Goal: Information Seeking & Learning: Learn about a topic

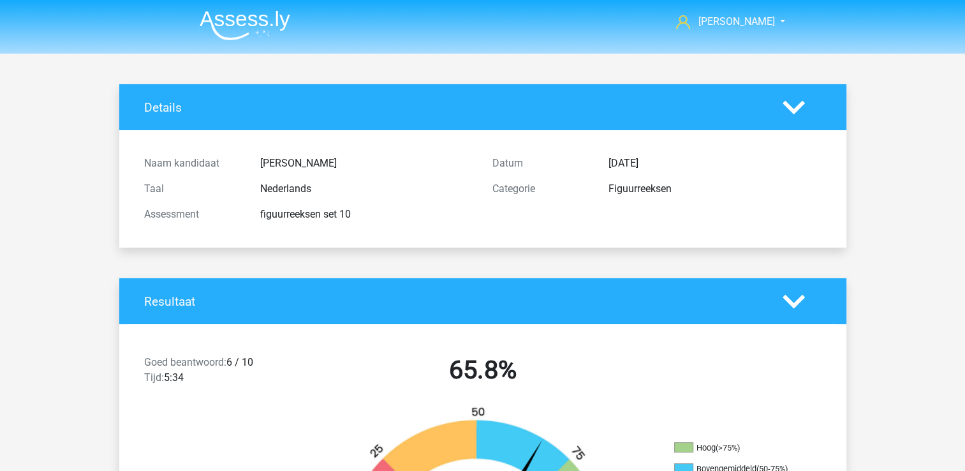
click at [246, 15] on img at bounding box center [245, 25] width 91 height 30
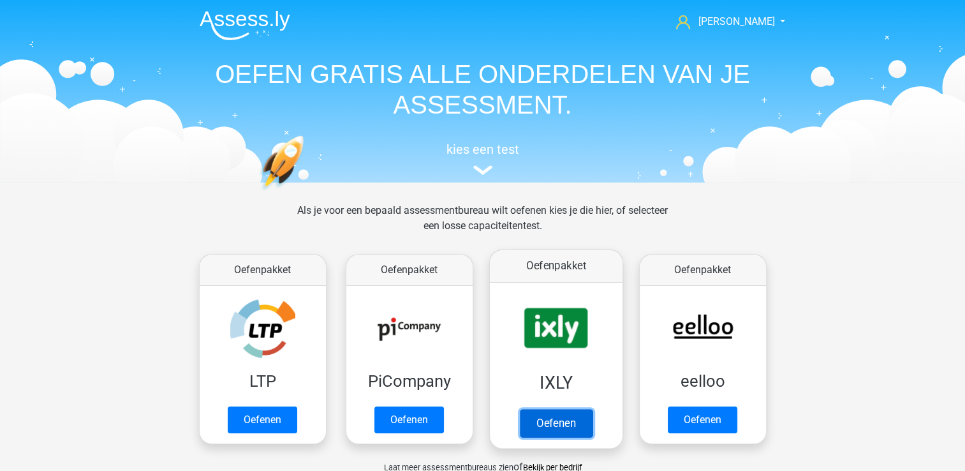
click at [557, 409] on link "Oefenen" at bounding box center [555, 423] width 73 height 28
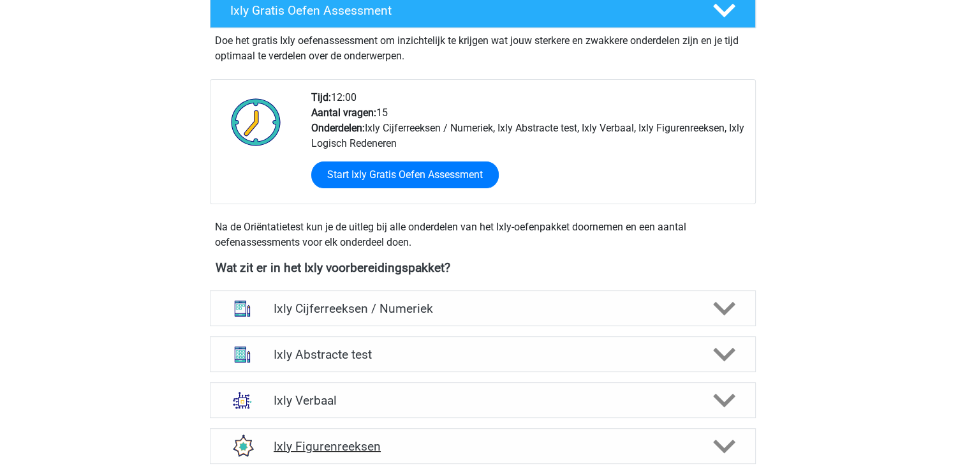
scroll to position [383, 0]
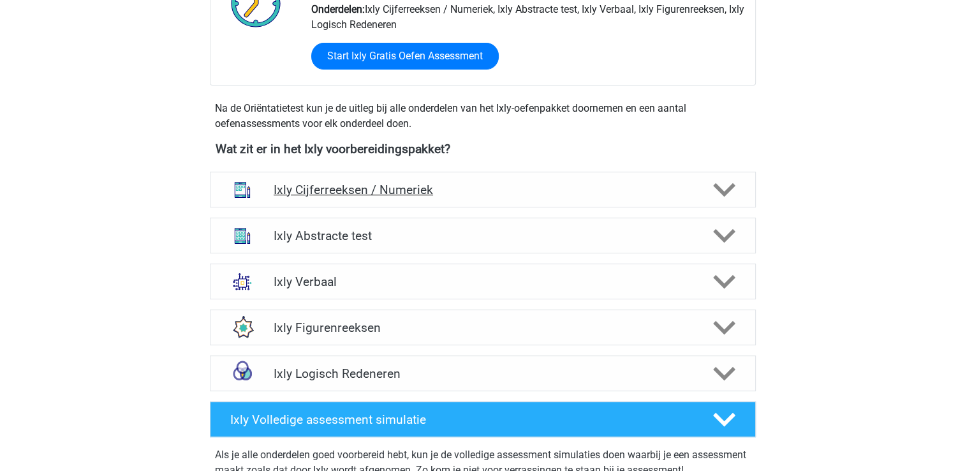
click at [302, 186] on h4 "Ixly Cijferreeksen / Numeriek" at bounding box center [483, 189] width 418 height 15
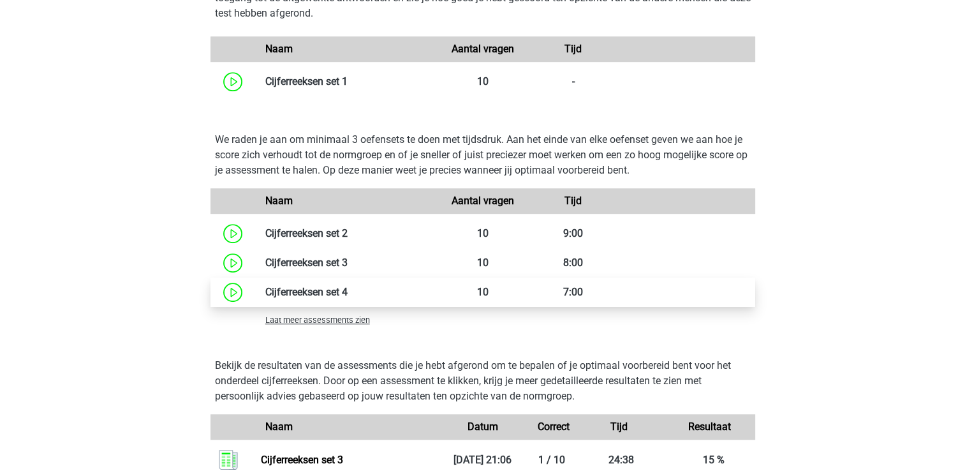
scroll to position [893, 0]
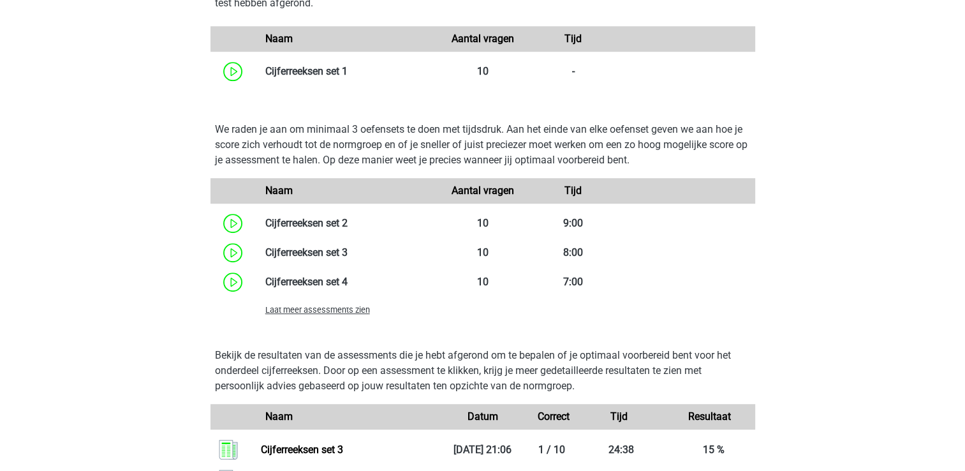
click at [336, 315] on span "Laat meer assessments zien" at bounding box center [317, 310] width 105 height 10
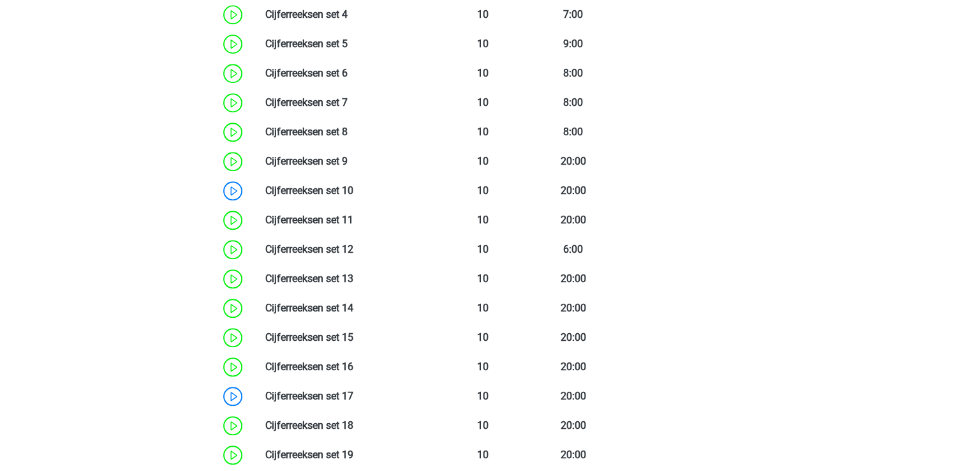
scroll to position [1212, 0]
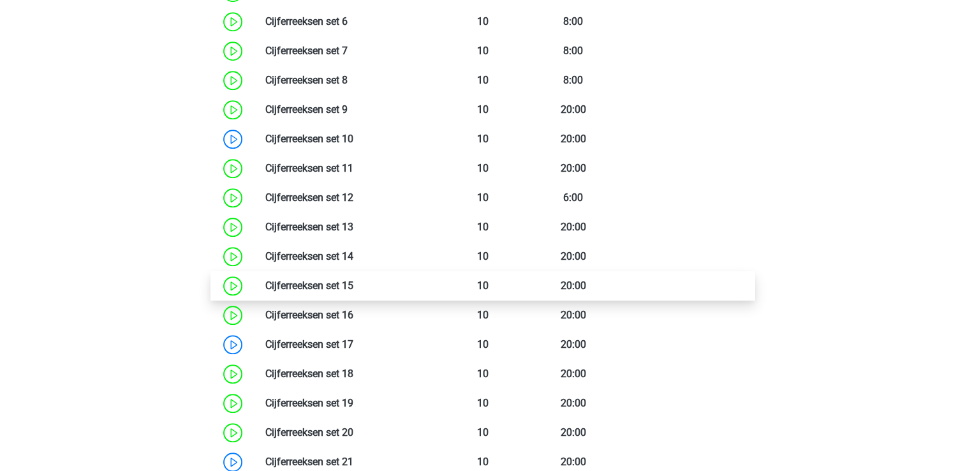
click at [353, 289] on link at bounding box center [353, 285] width 0 height 12
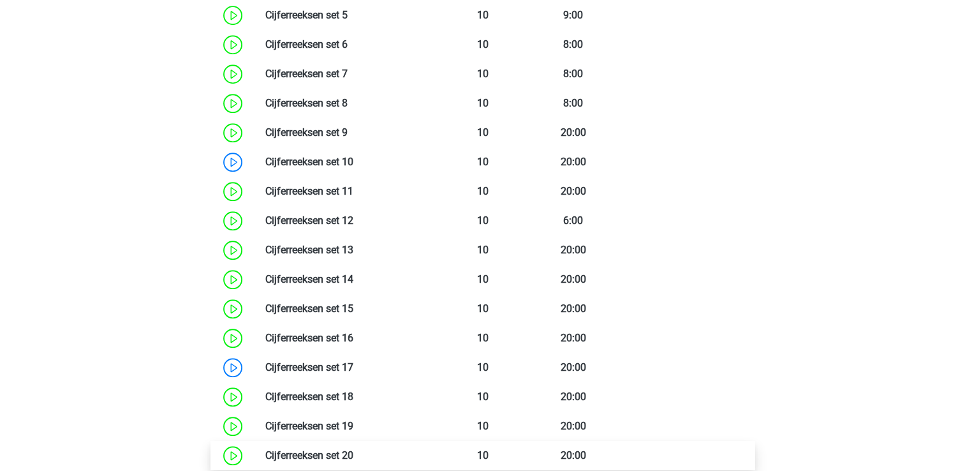
scroll to position [1340, 0]
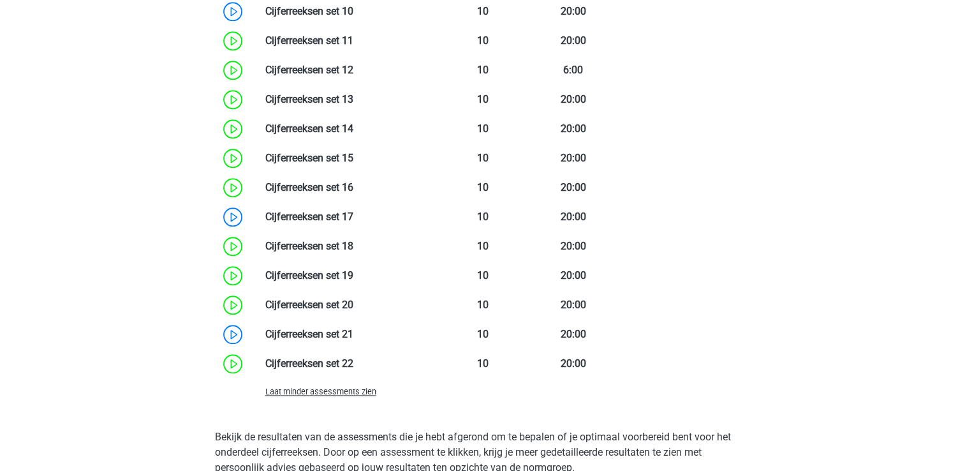
click at [332, 388] on span "Laat minder assessments zien" at bounding box center [320, 392] width 111 height 10
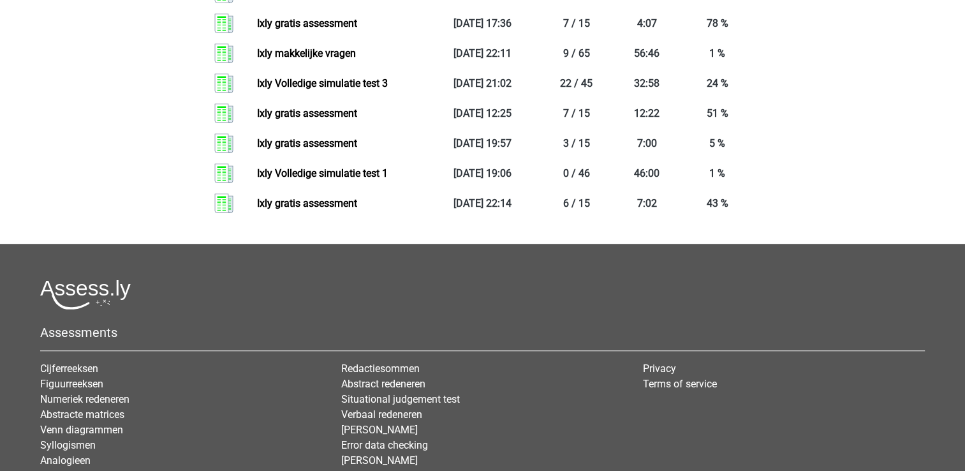
scroll to position [10598, 0]
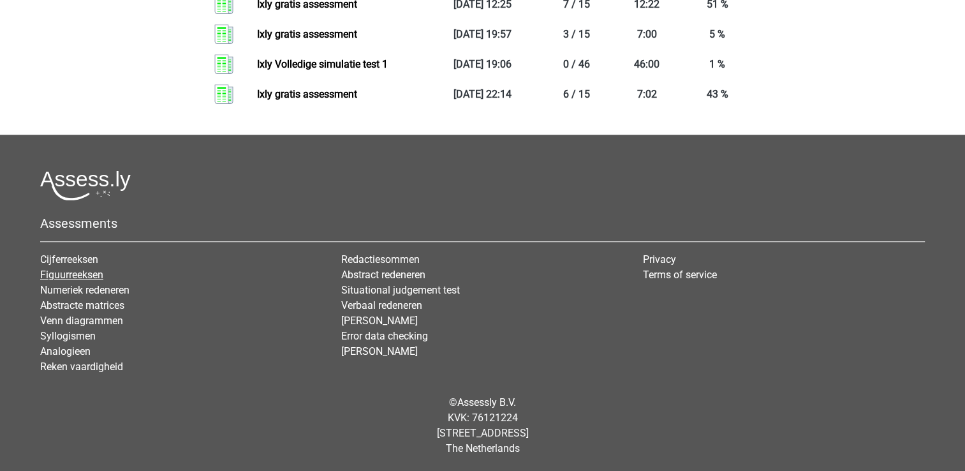
click at [50, 273] on link "Figuurreeksen" at bounding box center [71, 275] width 63 height 12
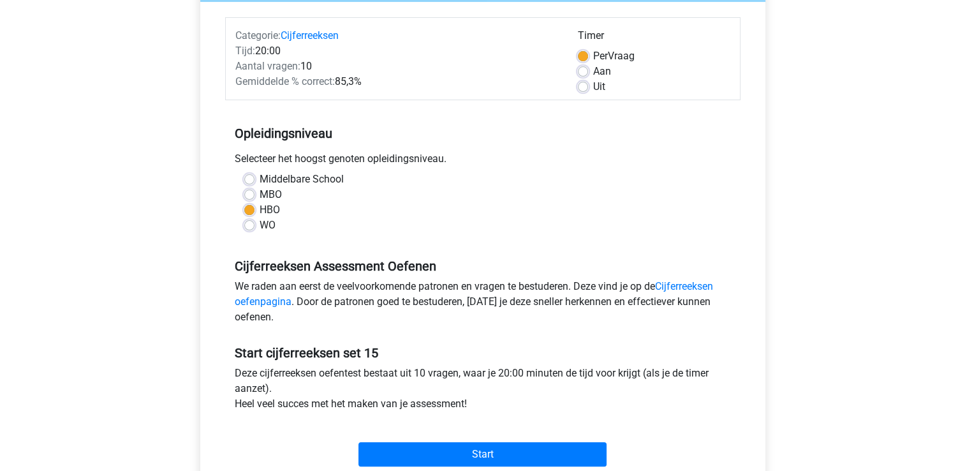
scroll to position [255, 0]
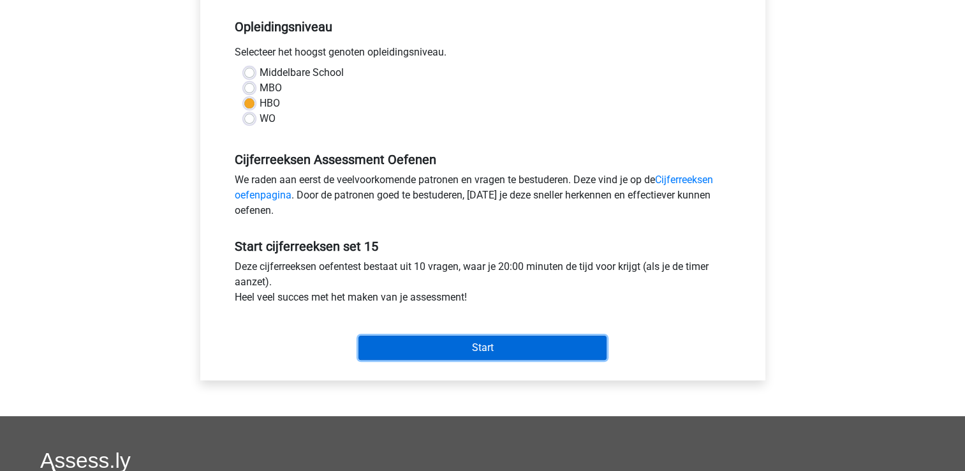
click at [386, 346] on input "Start" at bounding box center [483, 348] width 248 height 24
click at [431, 345] on input "Start" at bounding box center [483, 348] width 248 height 24
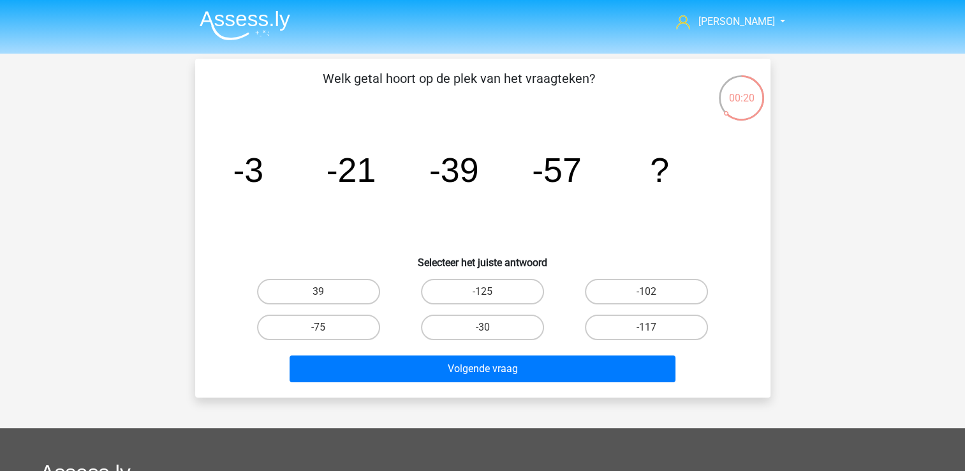
click at [325, 327] on input "-75" at bounding box center [322, 331] width 8 height 8
radio input "true"
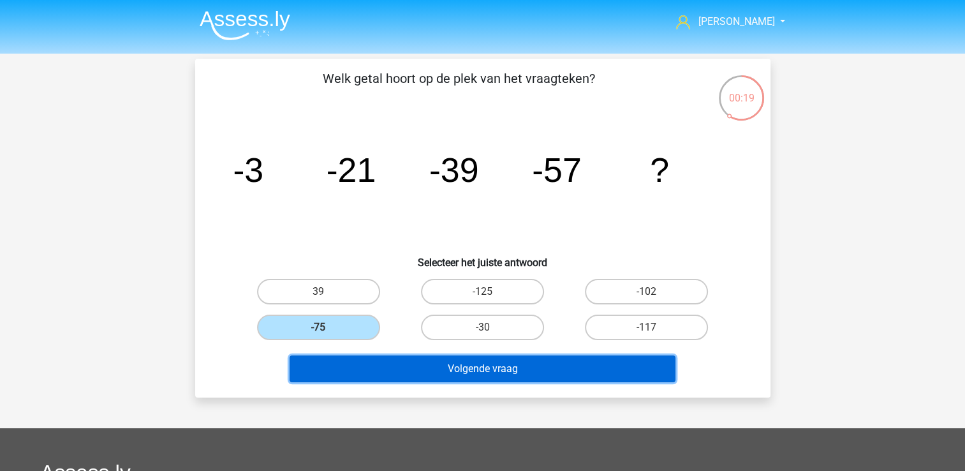
click at [336, 360] on button "Volgende vraag" at bounding box center [483, 368] width 386 height 27
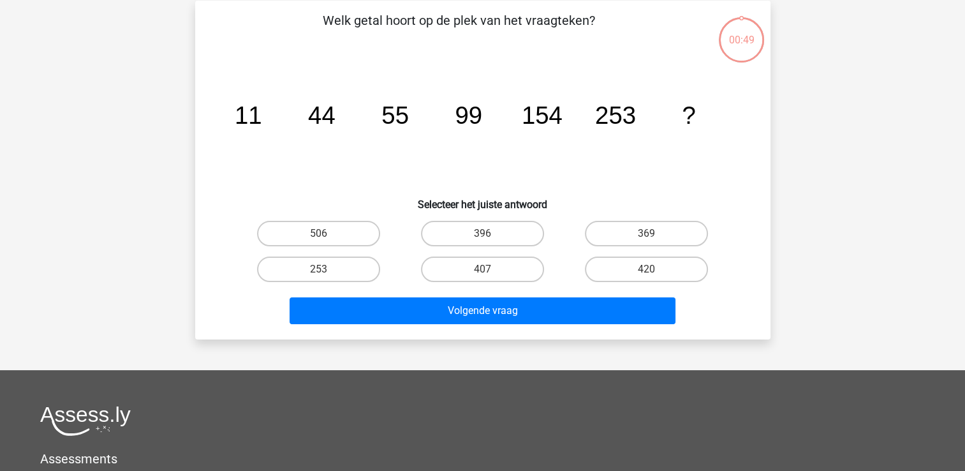
scroll to position [59, 0]
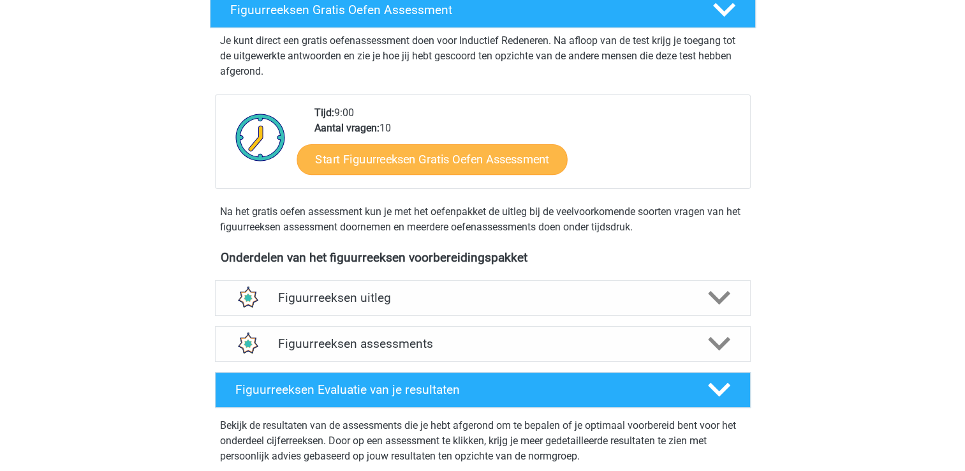
scroll to position [383, 0]
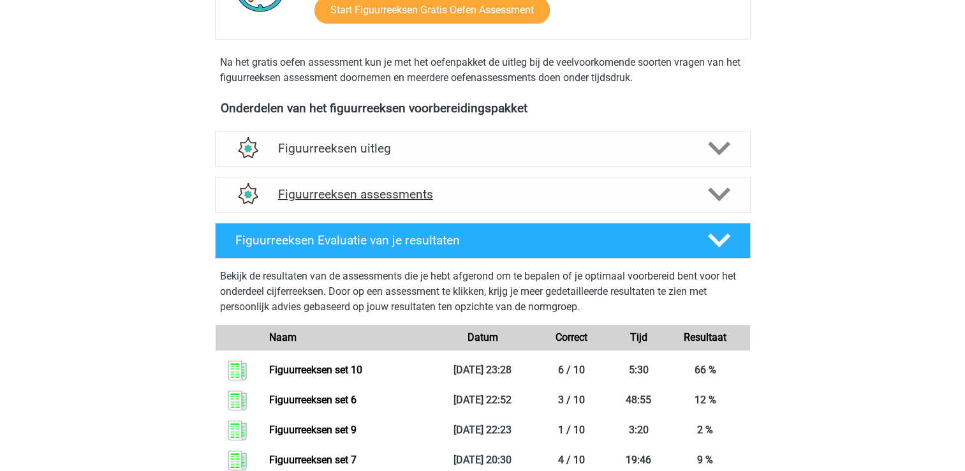
click at [326, 188] on h4 "Figuurreeksen assessments" at bounding box center [483, 194] width 410 height 15
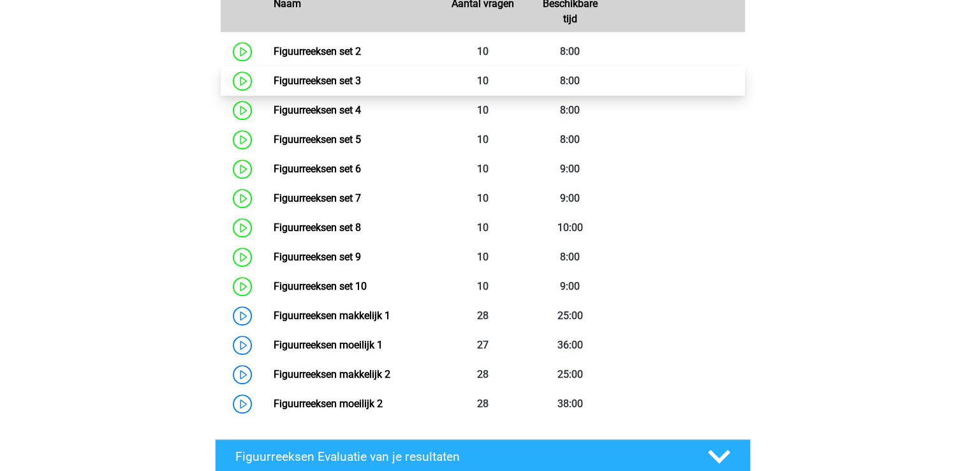
scroll to position [766, 0]
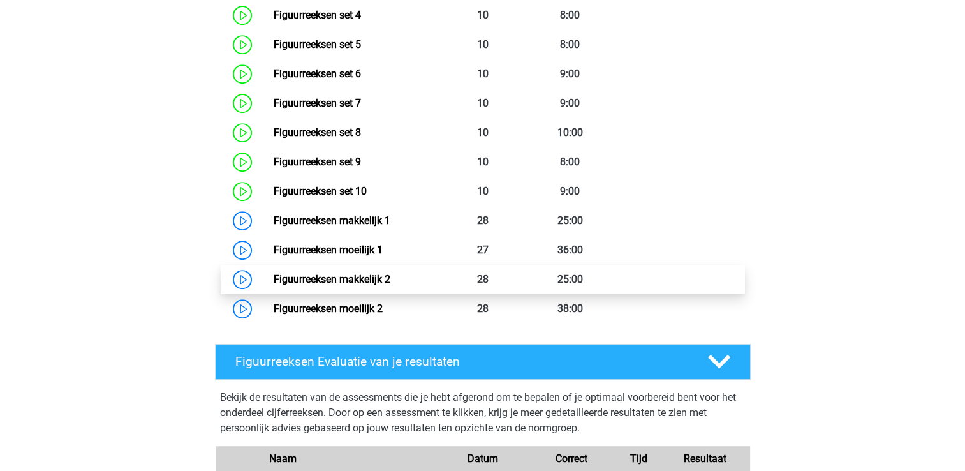
click at [306, 274] on link "Figuurreeksen makkelijk 2" at bounding box center [332, 279] width 117 height 12
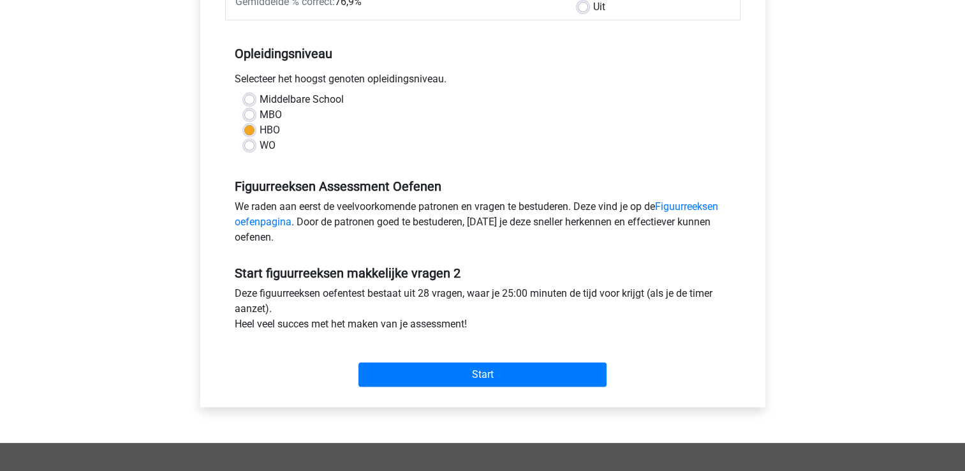
scroll to position [319, 0]
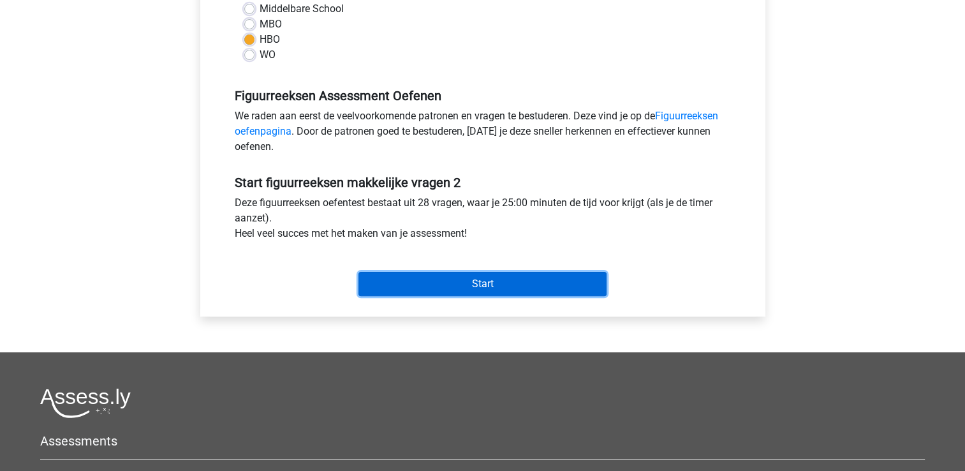
click at [549, 277] on input "Start" at bounding box center [483, 284] width 248 height 24
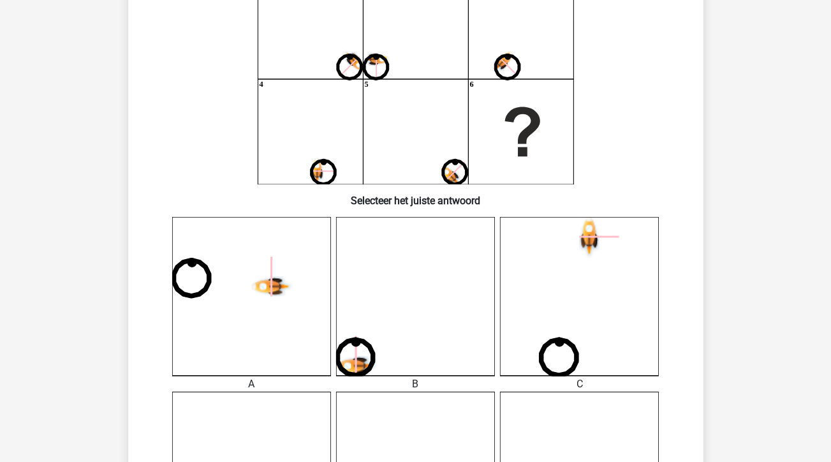
scroll to position [191, 0]
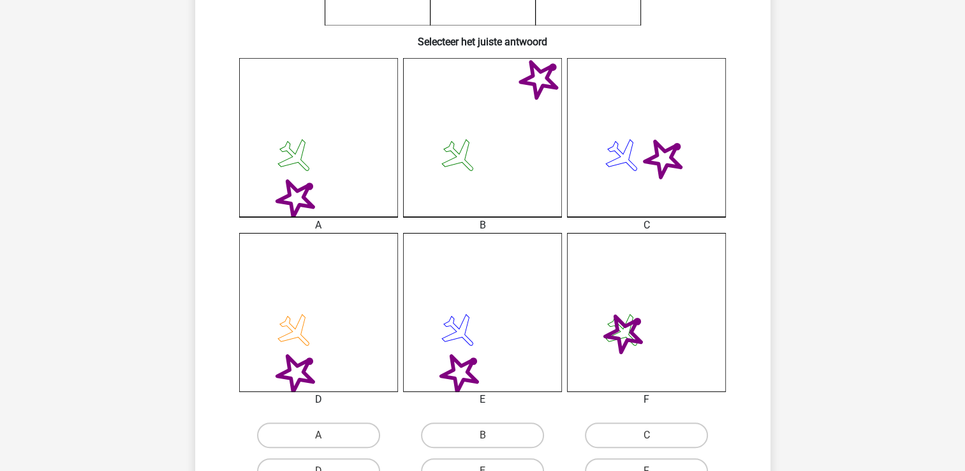
scroll to position [383, 0]
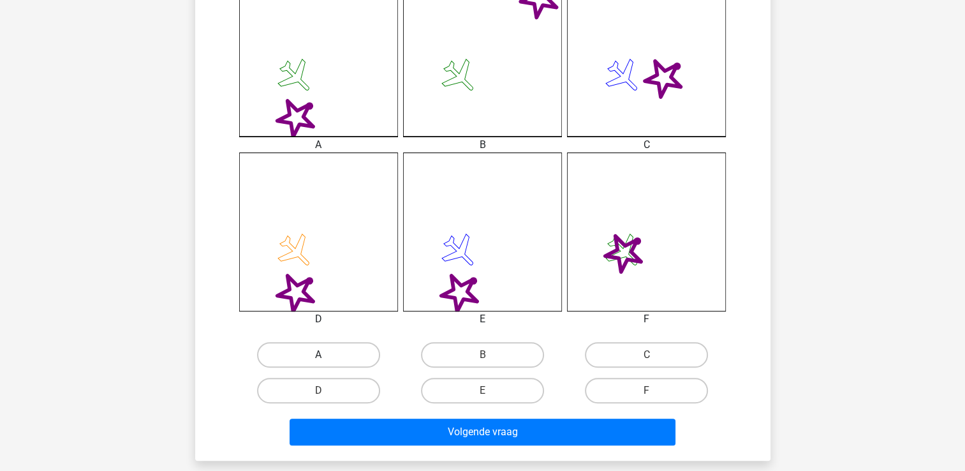
click at [343, 349] on label "A" at bounding box center [318, 355] width 123 height 26
click at [327, 355] on input "A" at bounding box center [322, 359] width 8 height 8
radio input "true"
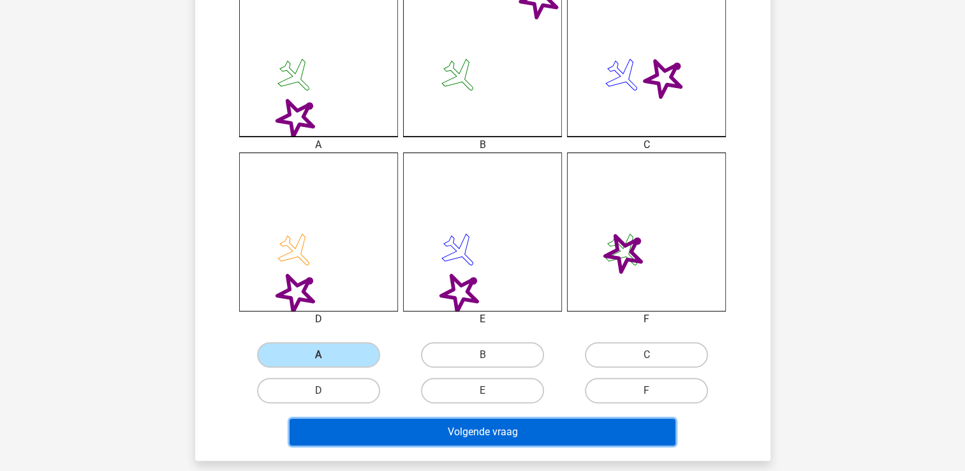
click at [383, 436] on button "Volgende vraag" at bounding box center [483, 432] width 386 height 27
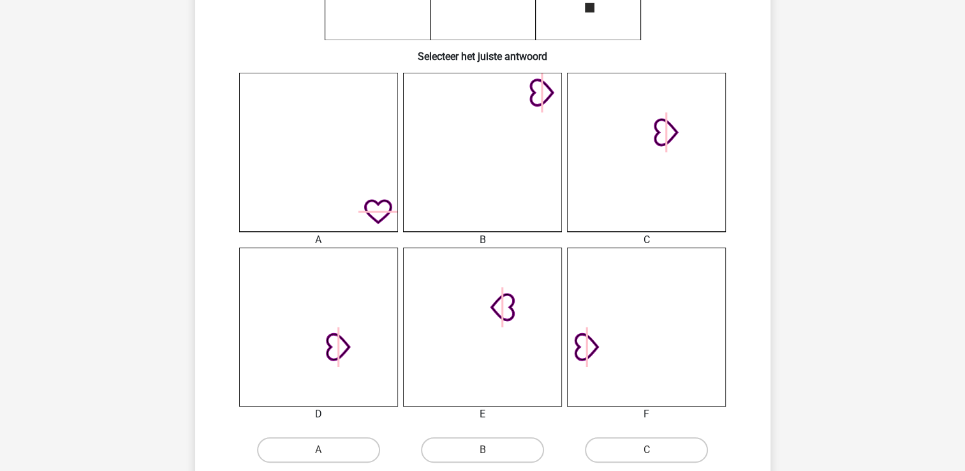
scroll to position [319, 0]
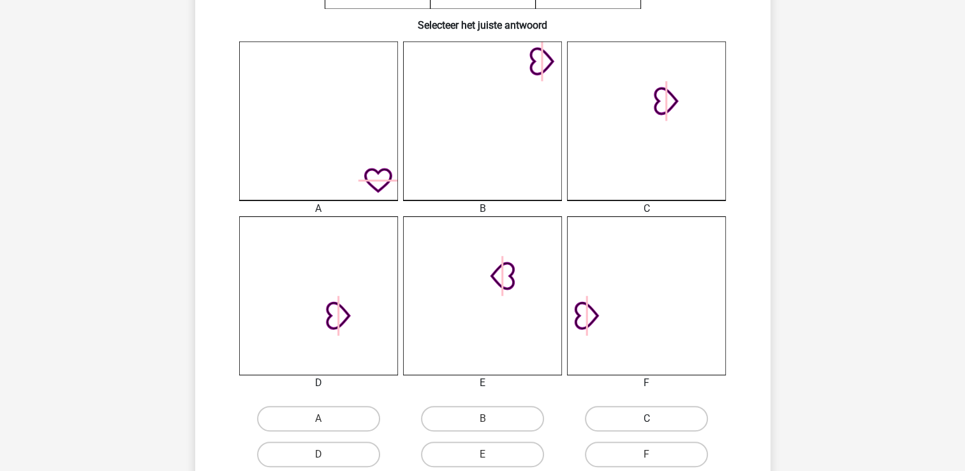
click at [638, 418] on label "C" at bounding box center [646, 419] width 123 height 26
click at [647, 419] on input "C" at bounding box center [651, 423] width 8 height 8
radio input "true"
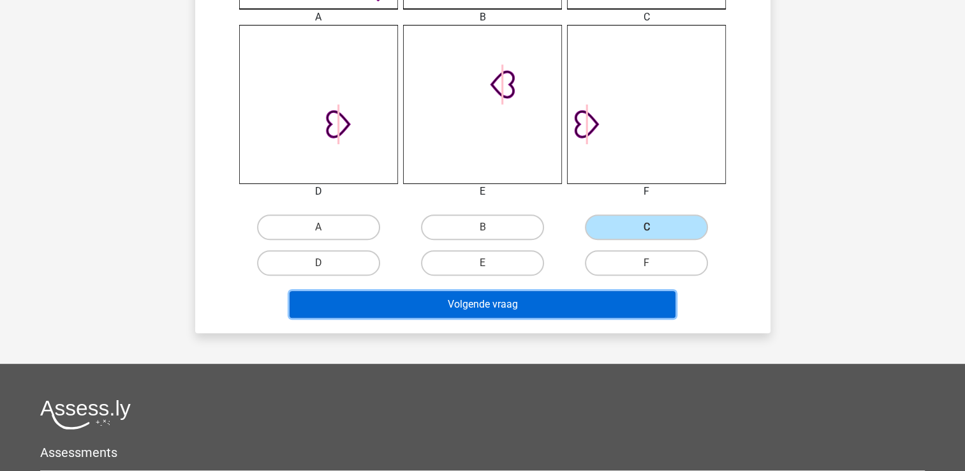
click at [526, 307] on button "Volgende vraag" at bounding box center [483, 304] width 386 height 27
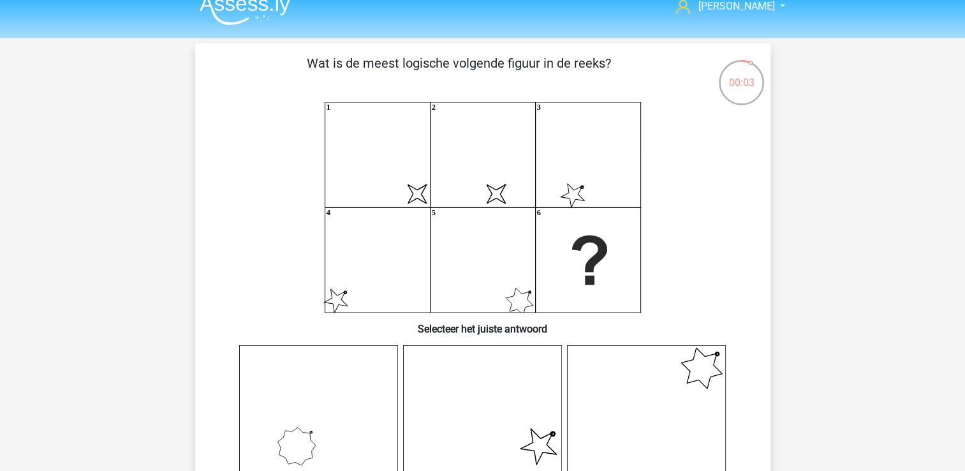
scroll to position [0, 0]
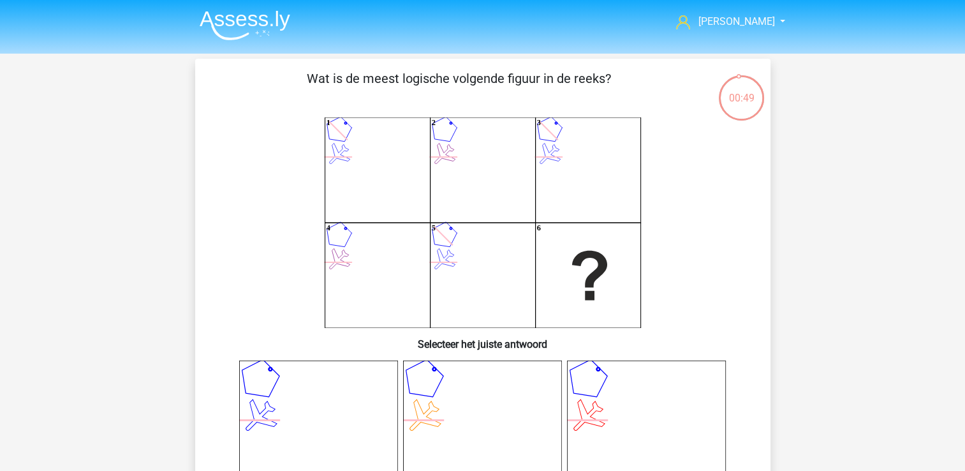
drag, startPoint x: 567, startPoint y: 256, endPoint x: 590, endPoint y: 246, distance: 24.3
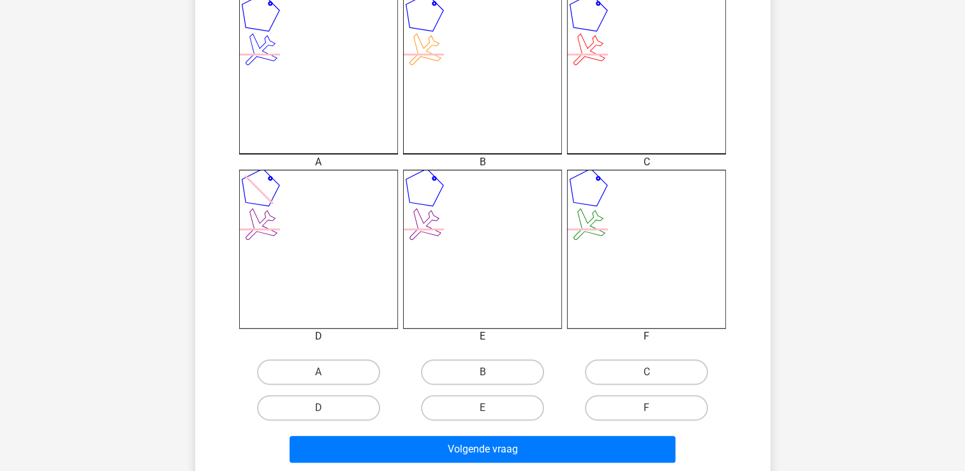
scroll to position [383, 0]
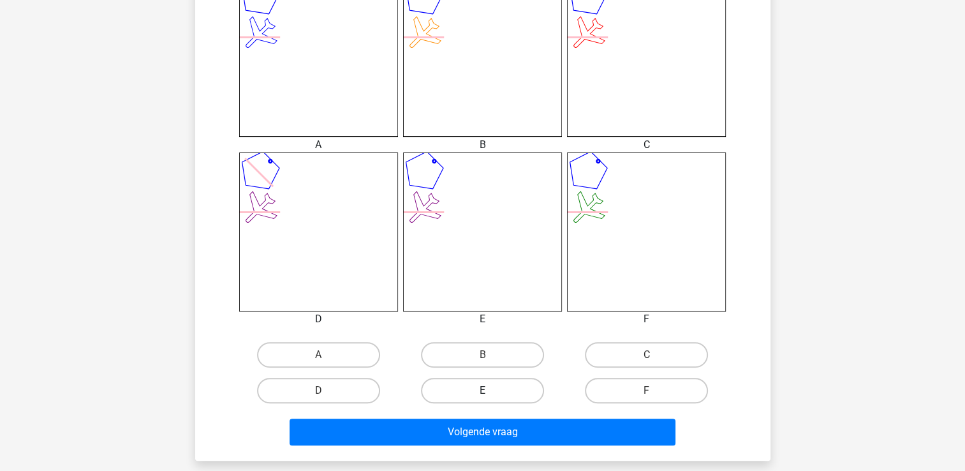
click at [493, 382] on label "E" at bounding box center [482, 391] width 123 height 26
click at [491, 390] on input "E" at bounding box center [486, 394] width 8 height 8
radio input "true"
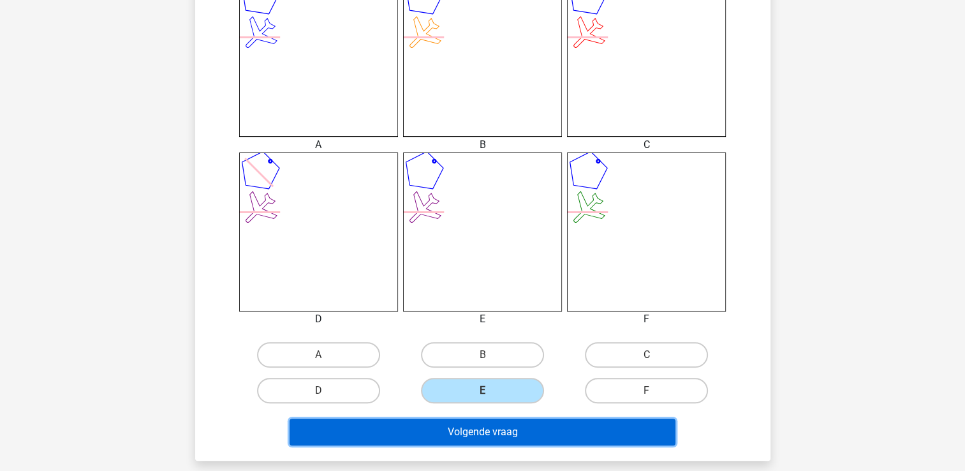
click at [447, 427] on button "Volgende vraag" at bounding box center [483, 432] width 386 height 27
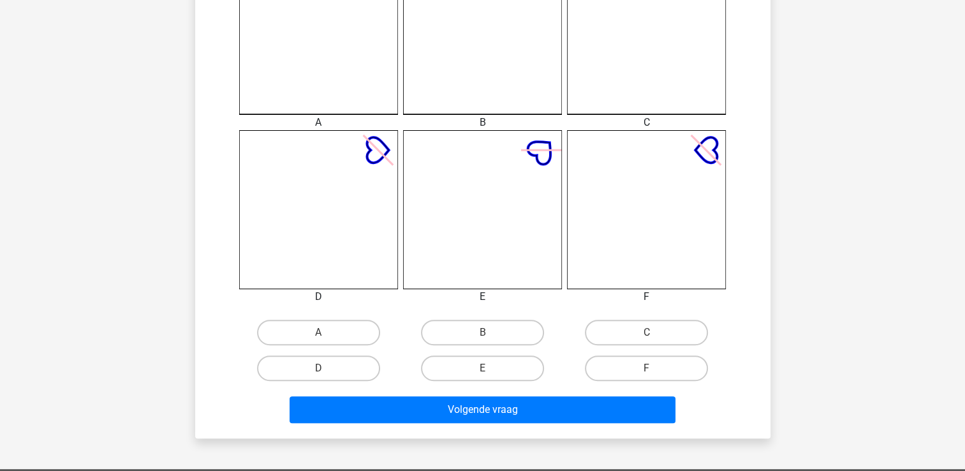
scroll to position [442, 0]
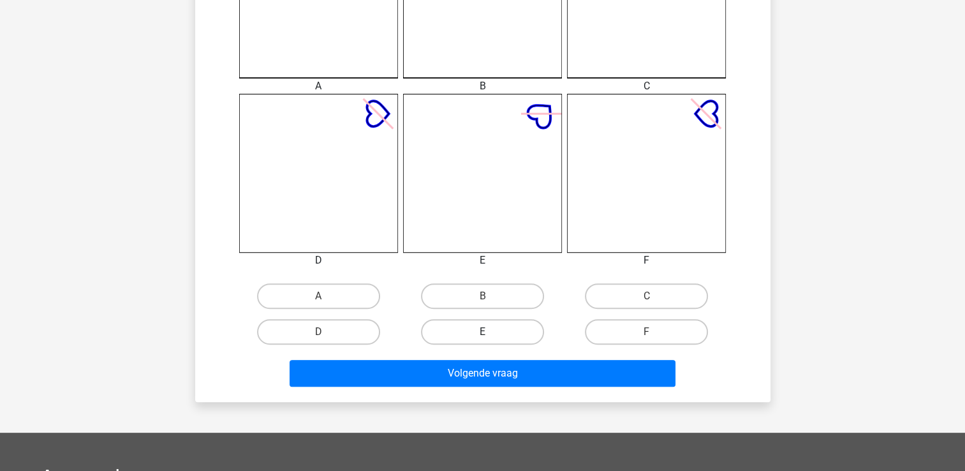
click at [478, 331] on label "E" at bounding box center [482, 332] width 123 height 26
click at [482, 332] on input "E" at bounding box center [486, 336] width 8 height 8
radio input "true"
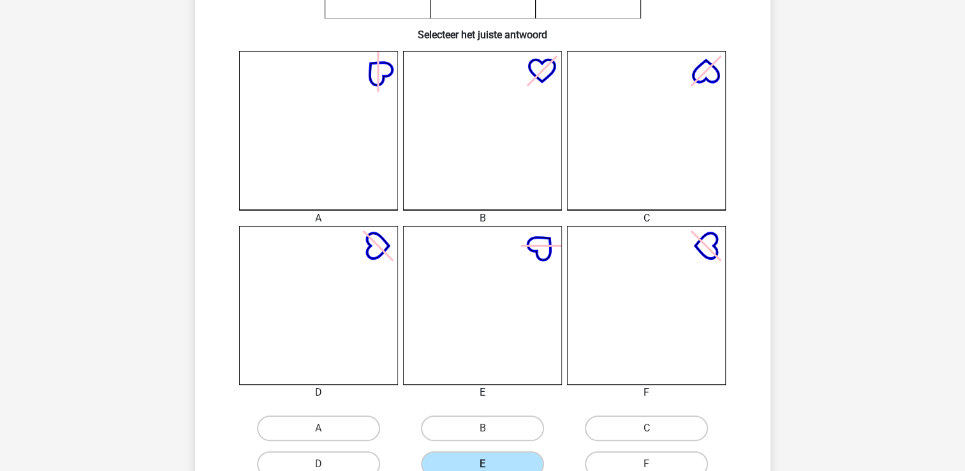
scroll to position [314, 0]
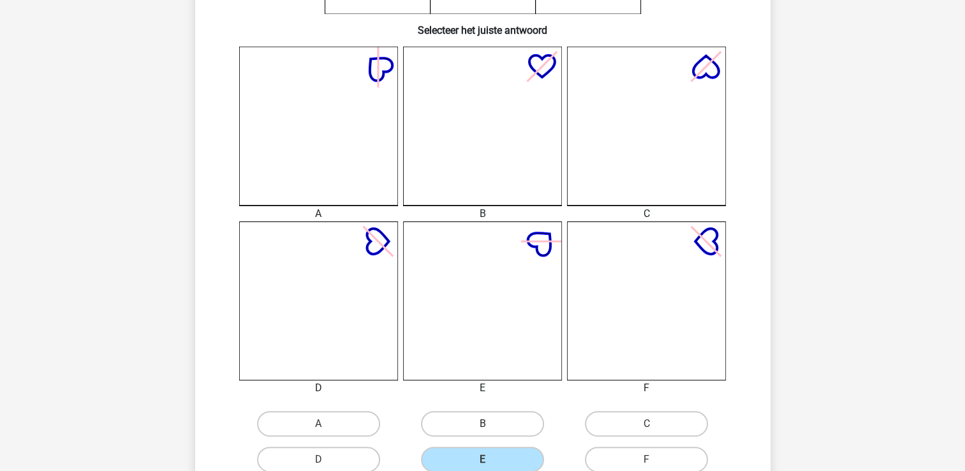
click at [487, 433] on label "B" at bounding box center [482, 424] width 123 height 26
click at [487, 432] on input "B" at bounding box center [486, 428] width 8 height 8
radio input "true"
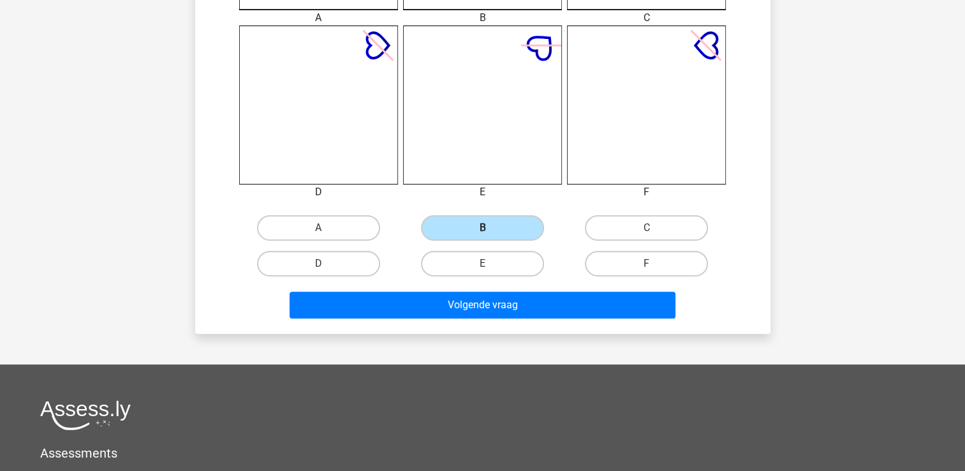
scroll to position [569, 0]
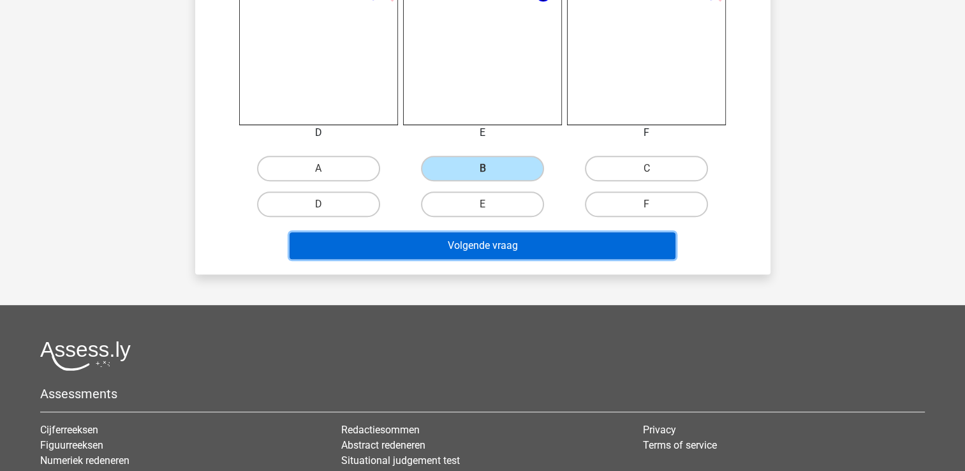
click at [480, 244] on button "Volgende vraag" at bounding box center [483, 245] width 386 height 27
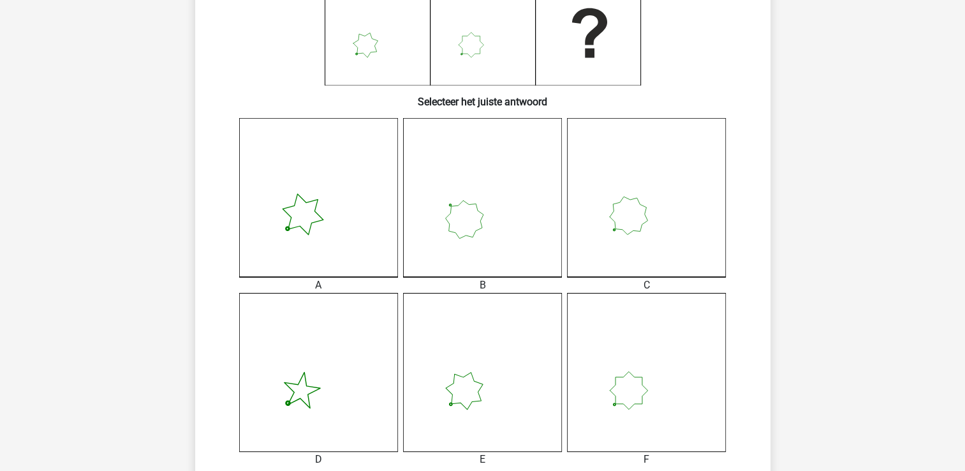
scroll to position [314, 0]
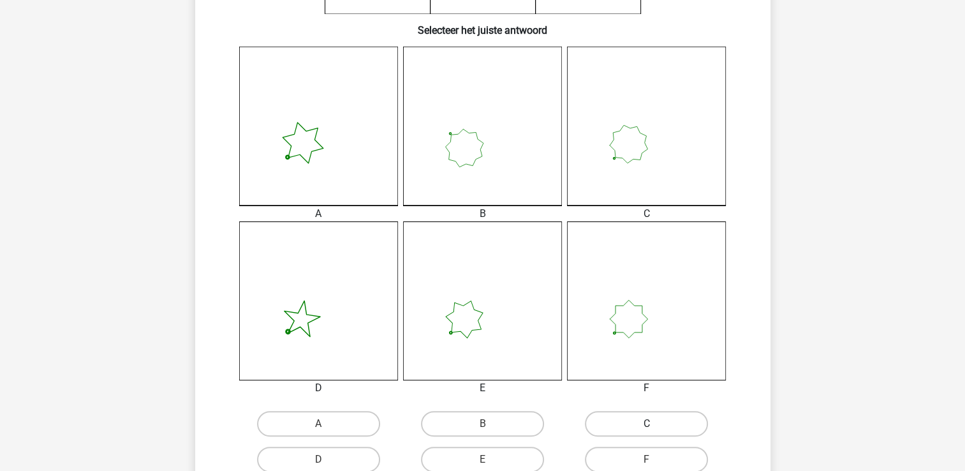
click at [622, 425] on label "C" at bounding box center [646, 424] width 123 height 26
click at [647, 425] on input "C" at bounding box center [651, 428] width 8 height 8
radio input "true"
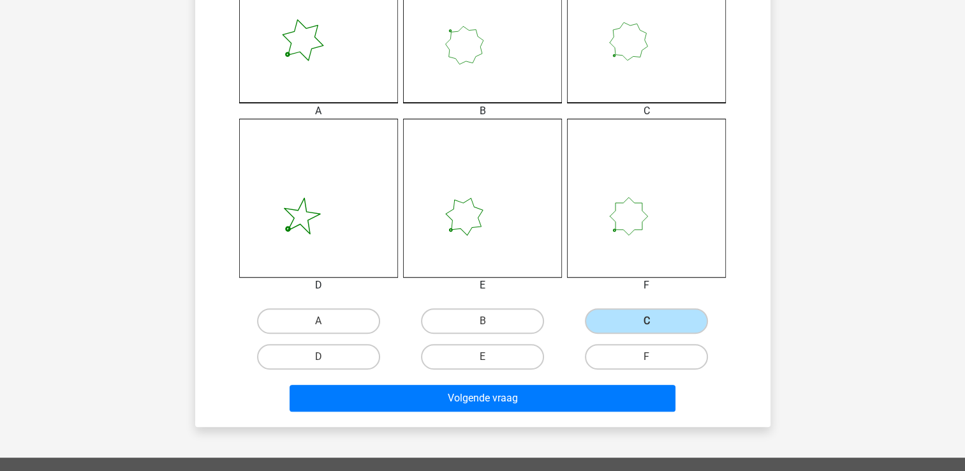
scroll to position [505, 0]
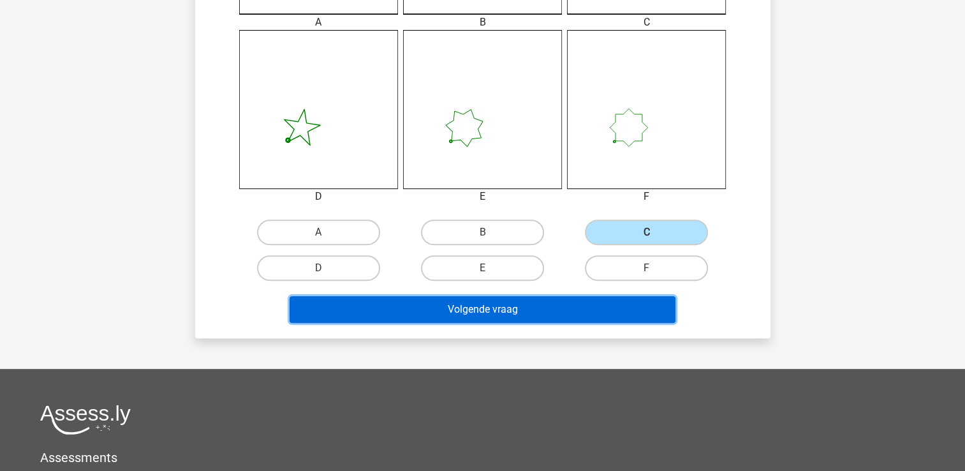
click at [488, 313] on button "Volgende vraag" at bounding box center [483, 309] width 386 height 27
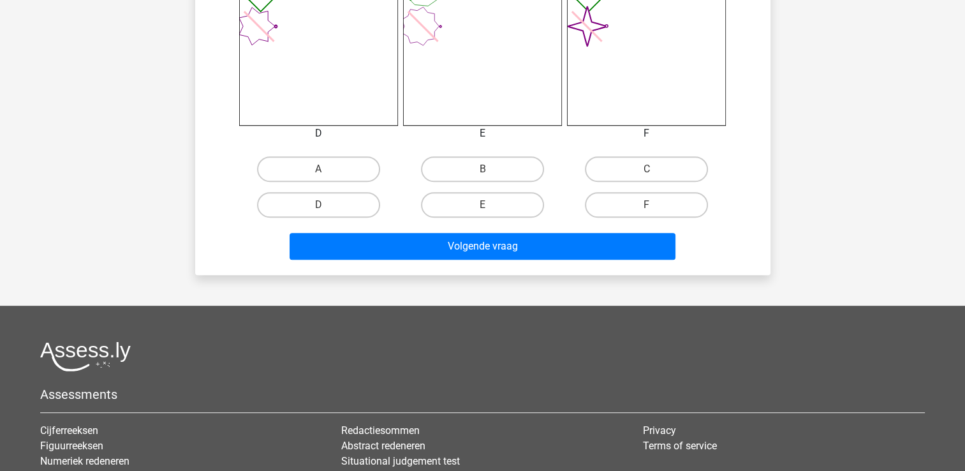
scroll to position [569, 0]
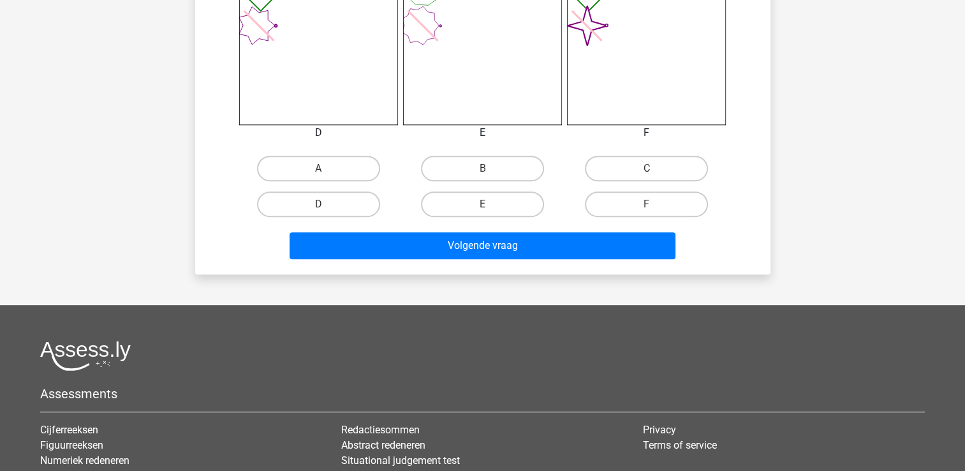
click at [648, 208] on input "F" at bounding box center [651, 208] width 8 height 8
radio input "true"
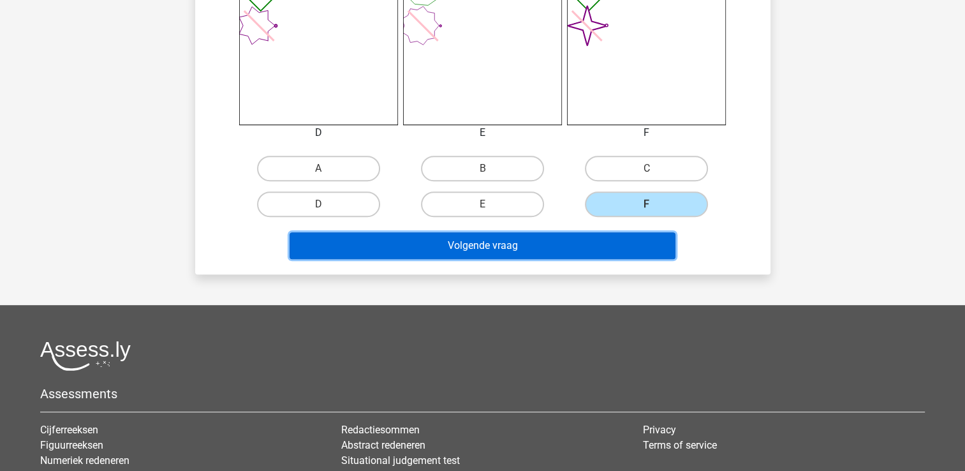
click at [587, 239] on button "Volgende vraag" at bounding box center [483, 245] width 386 height 27
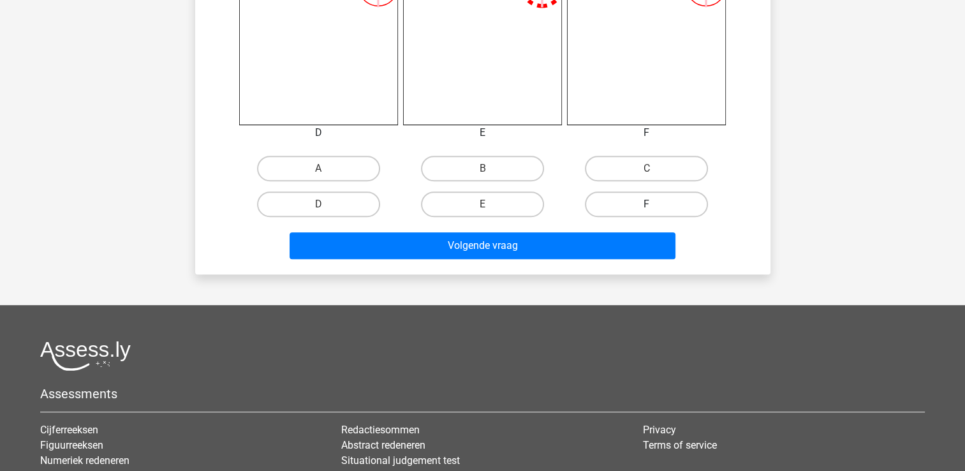
click at [644, 212] on label "F" at bounding box center [646, 204] width 123 height 26
click at [647, 212] on input "F" at bounding box center [651, 208] width 8 height 8
radio input "true"
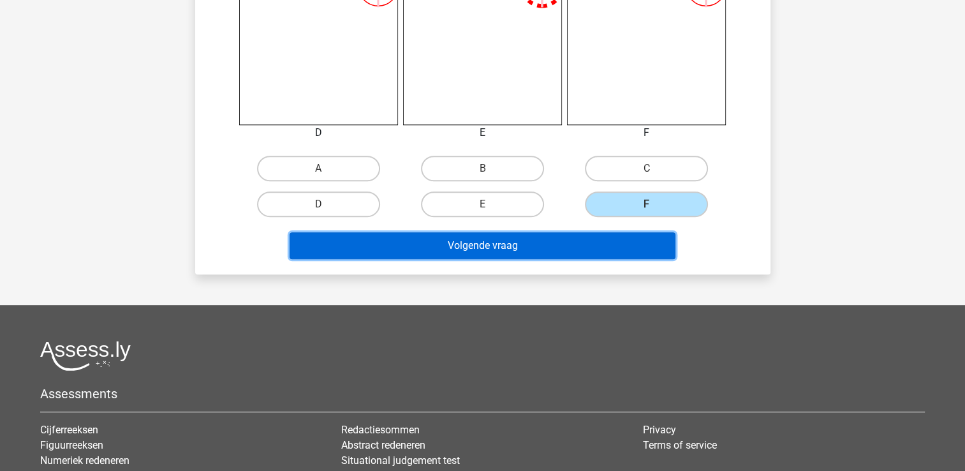
click at [572, 255] on button "Volgende vraag" at bounding box center [483, 245] width 386 height 27
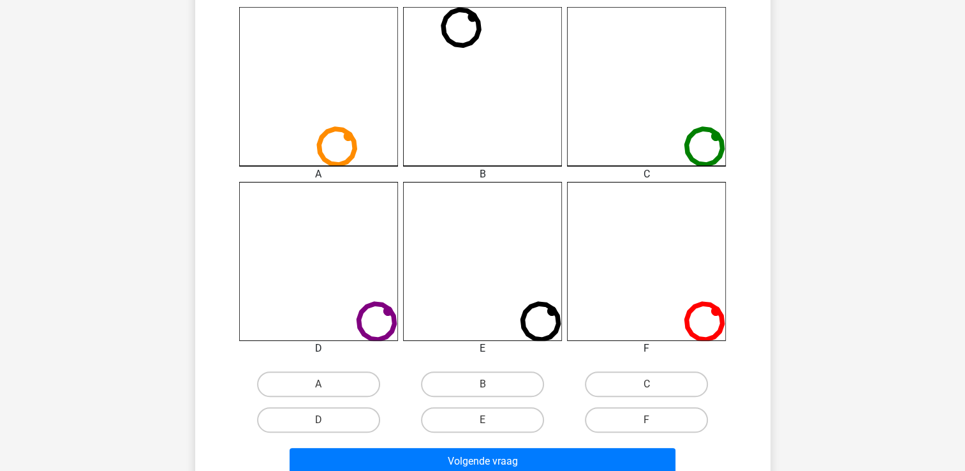
scroll to position [383, 0]
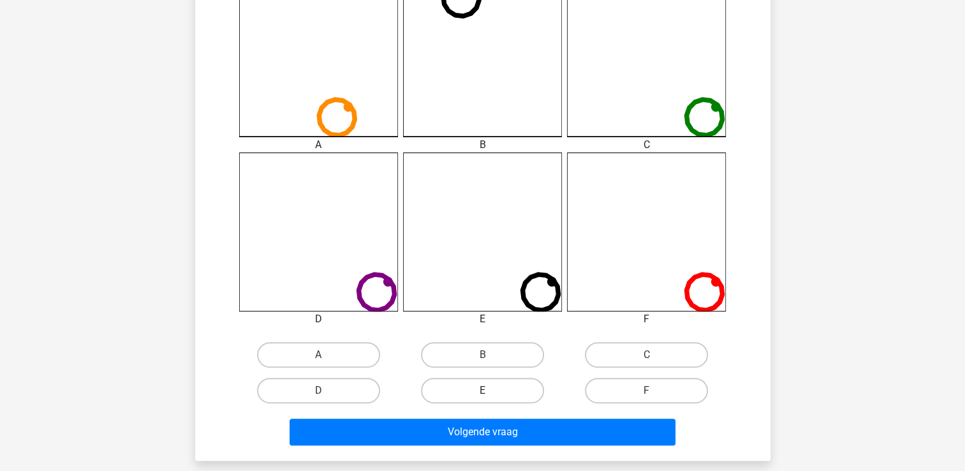
click at [472, 401] on label "E" at bounding box center [482, 391] width 123 height 26
click at [482, 399] on input "E" at bounding box center [486, 394] width 8 height 8
radio input "true"
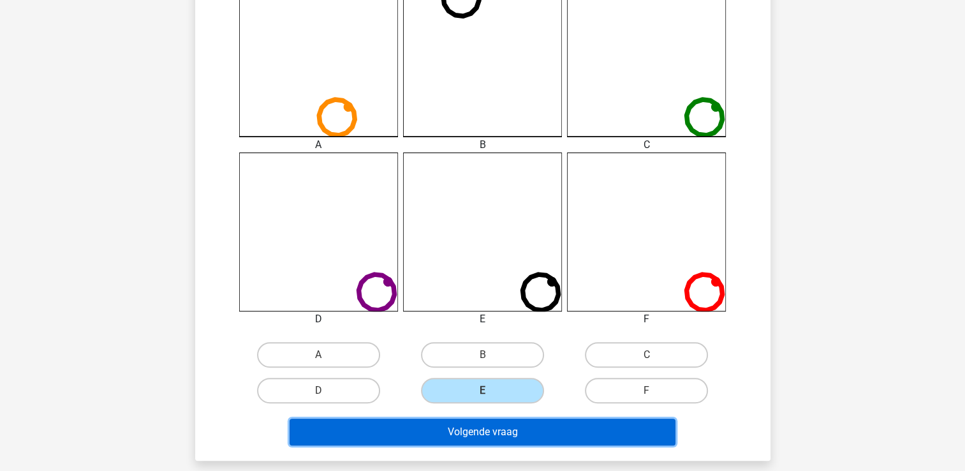
click at [467, 428] on button "Volgende vraag" at bounding box center [483, 432] width 386 height 27
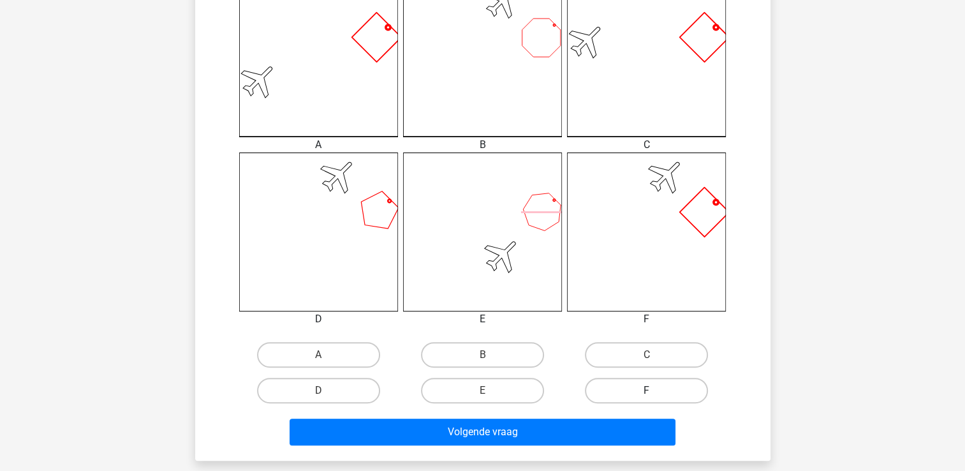
click at [609, 386] on label "F" at bounding box center [646, 391] width 123 height 26
click at [647, 390] on input "F" at bounding box center [651, 394] width 8 height 8
radio input "true"
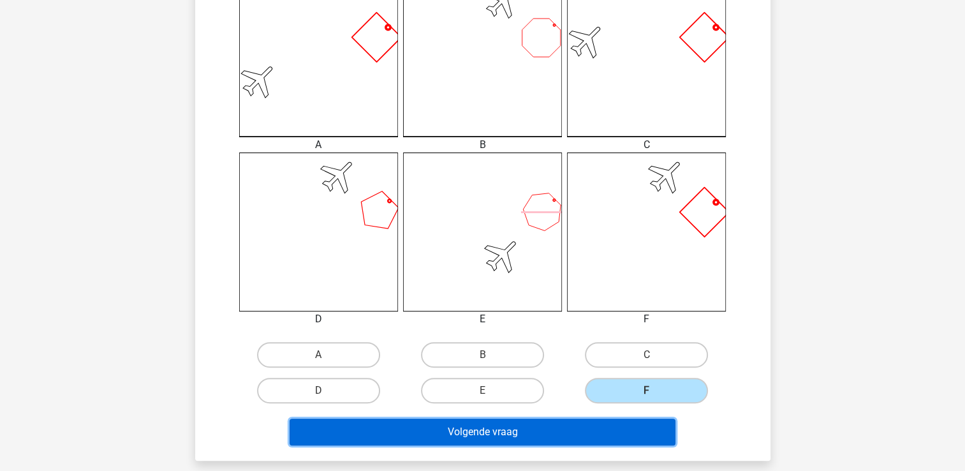
click at [546, 419] on button "Volgende vraag" at bounding box center [483, 432] width 386 height 27
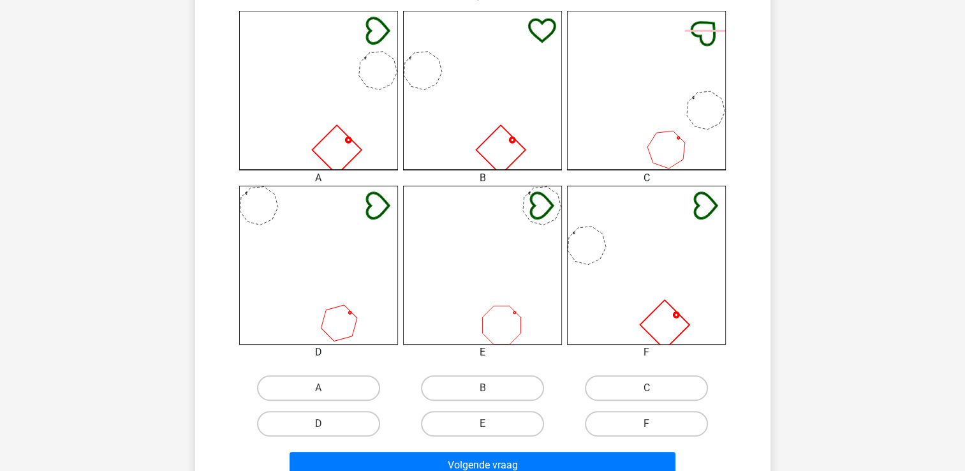
scroll to position [378, 0]
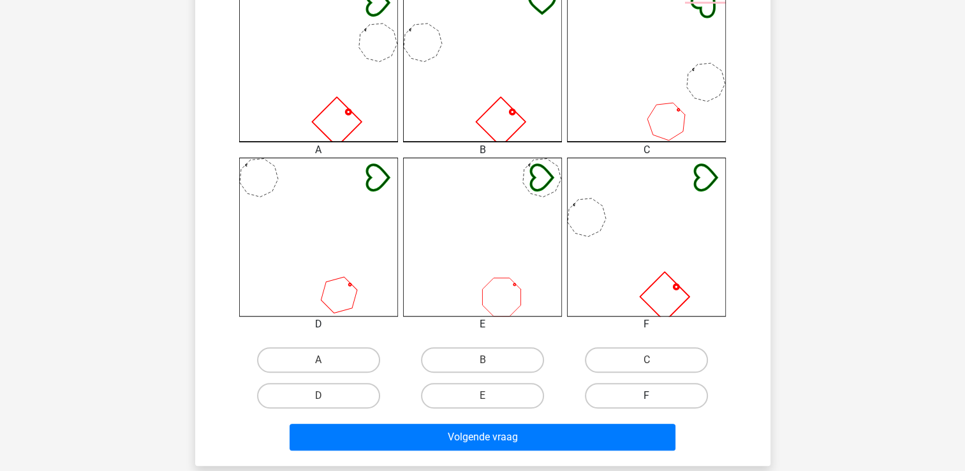
click at [639, 387] on label "F" at bounding box center [646, 396] width 123 height 26
click at [647, 396] on input "F" at bounding box center [651, 400] width 8 height 8
radio input "true"
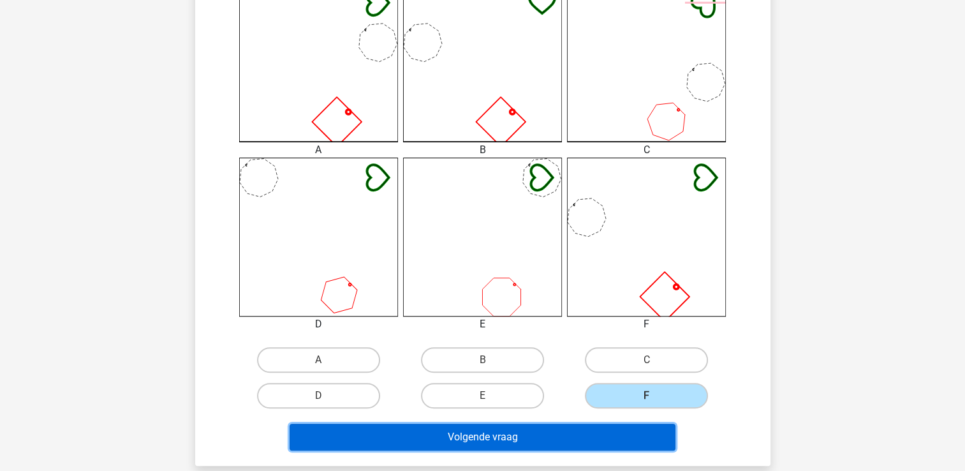
click at [556, 429] on button "Volgende vraag" at bounding box center [483, 437] width 386 height 27
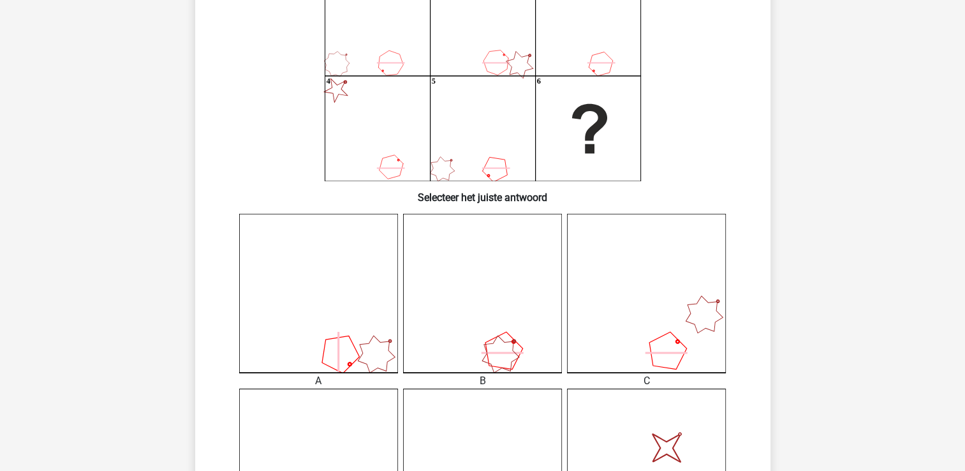
scroll to position [255, 0]
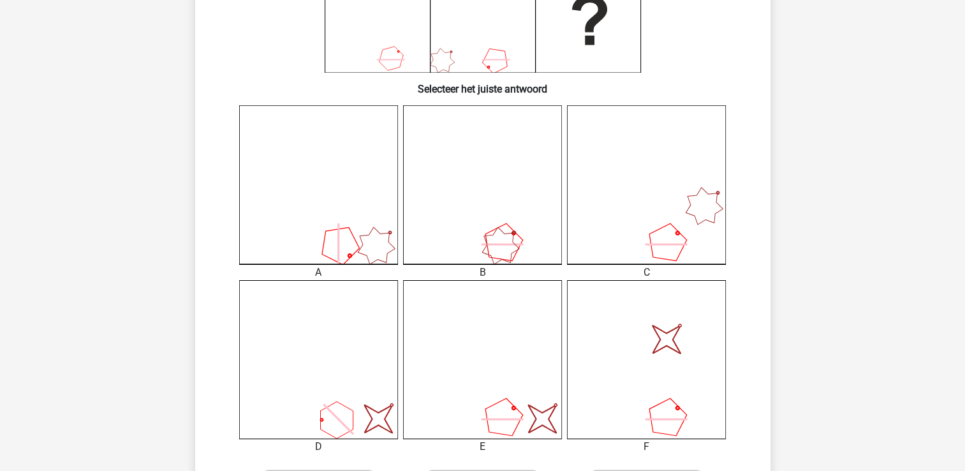
click at [505, 413] on icon "image/svg+xml" at bounding box center [482, 359] width 159 height 159
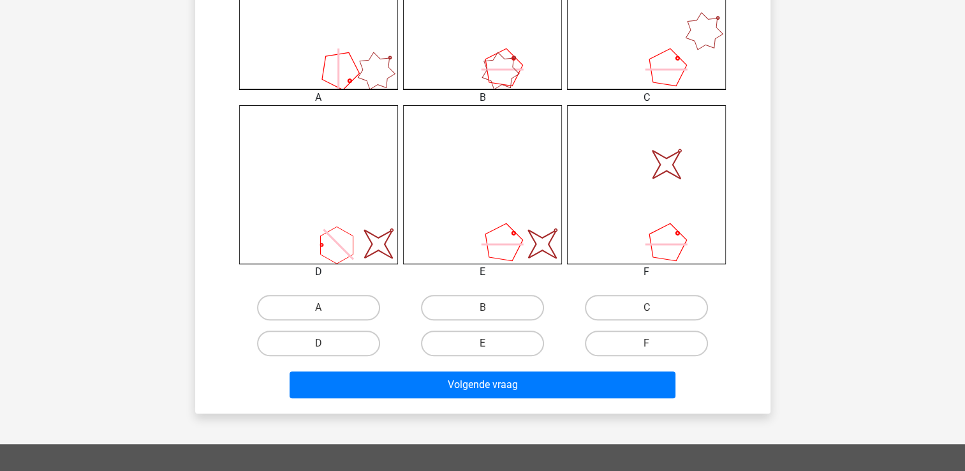
scroll to position [447, 0]
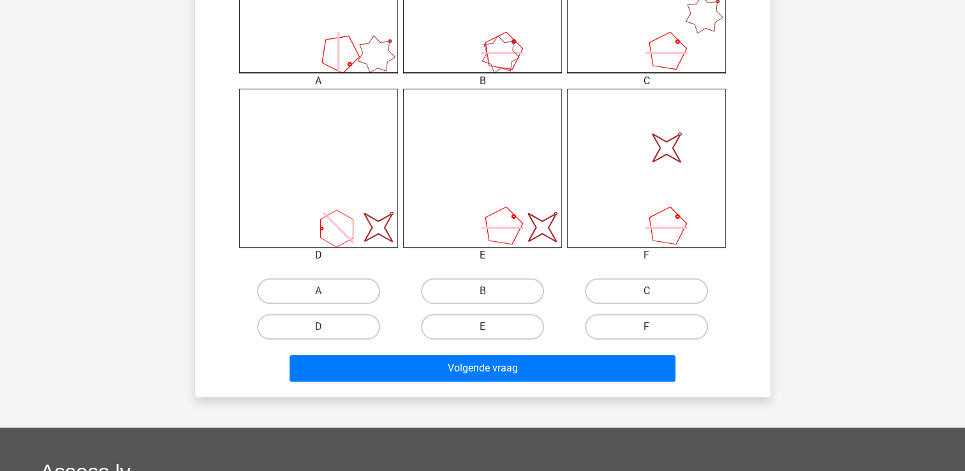
click at [498, 312] on div "E" at bounding box center [483, 327] width 164 height 36
click at [497, 313] on div "E" at bounding box center [483, 327] width 164 height 36
click at [491, 327] on label "E" at bounding box center [482, 327] width 123 height 26
click at [491, 327] on input "E" at bounding box center [486, 331] width 8 height 8
radio input "true"
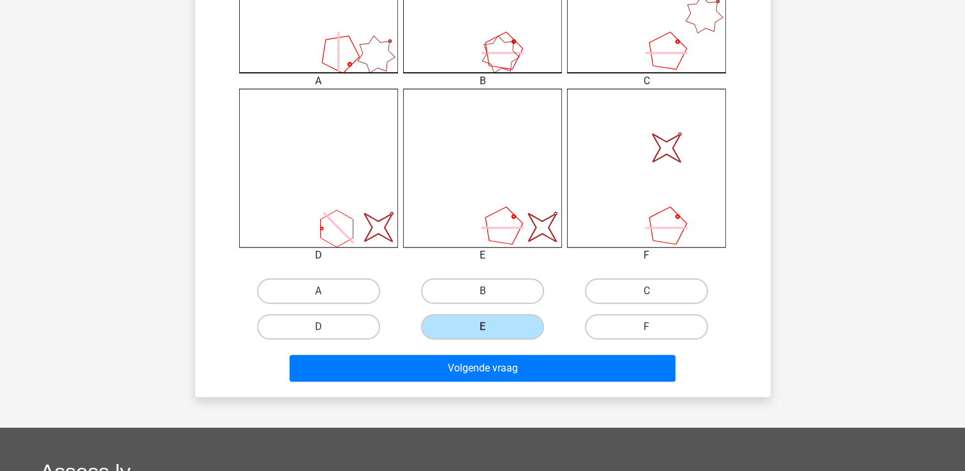
click at [431, 382] on div "Volgende vraag" at bounding box center [483, 371] width 493 height 32
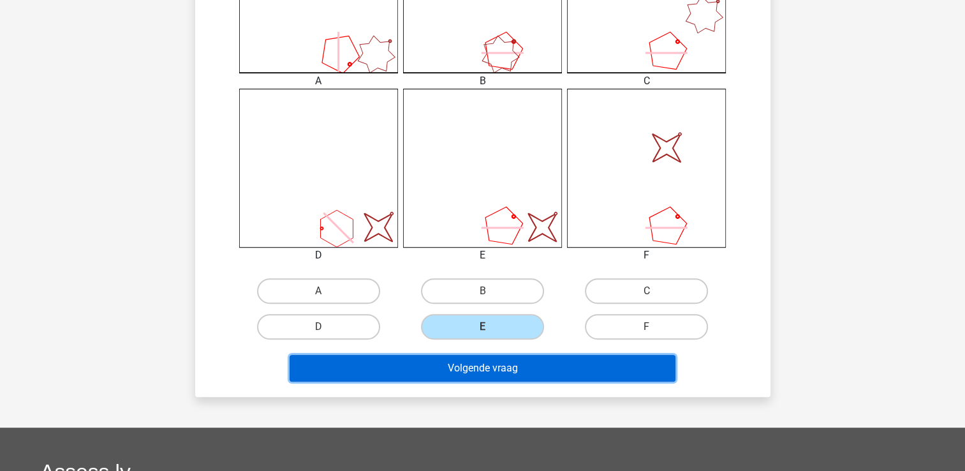
click at [431, 366] on button "Volgende vraag" at bounding box center [483, 368] width 386 height 27
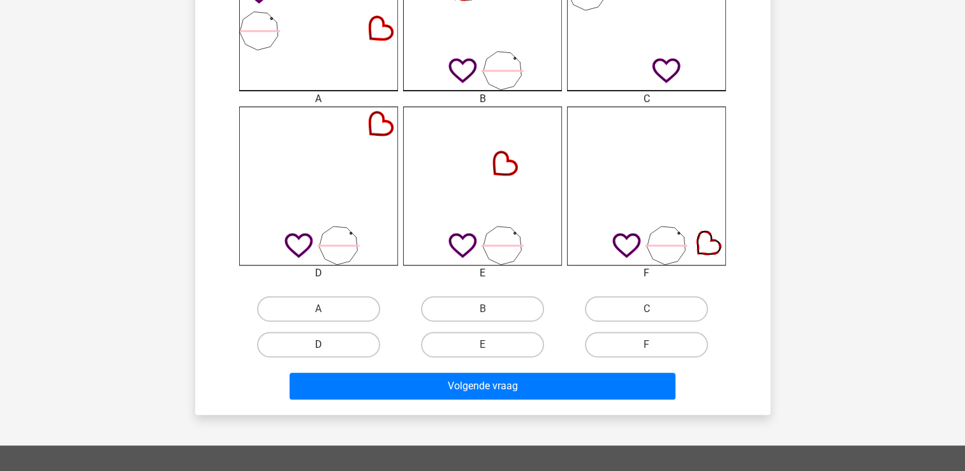
scroll to position [442, 0]
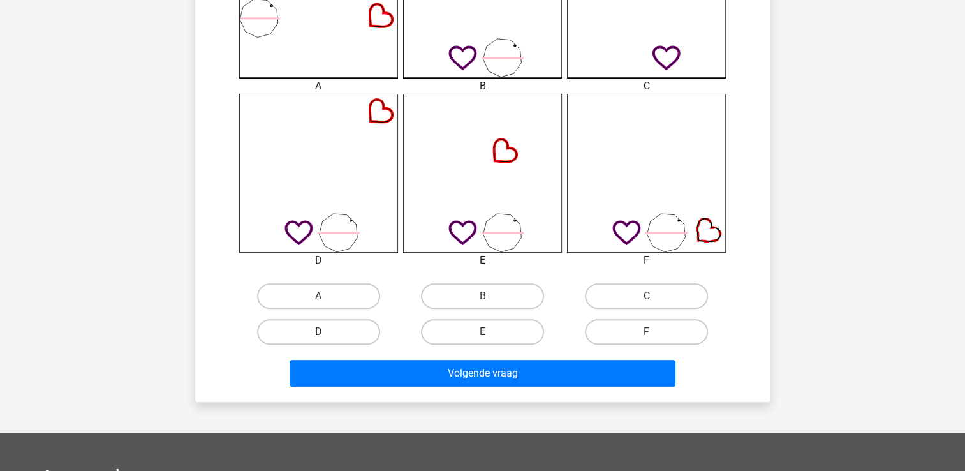
click at [361, 325] on label "D" at bounding box center [318, 332] width 123 height 26
click at [327, 332] on input "D" at bounding box center [322, 336] width 8 height 8
radio input "true"
click at [380, 387] on div "Volgende vraag" at bounding box center [483, 376] width 493 height 32
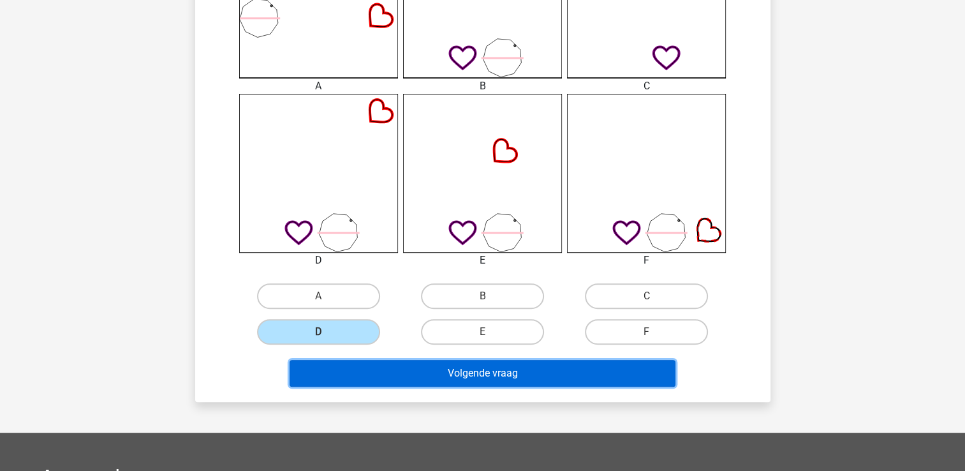
click at [386, 375] on button "Volgende vraag" at bounding box center [483, 373] width 386 height 27
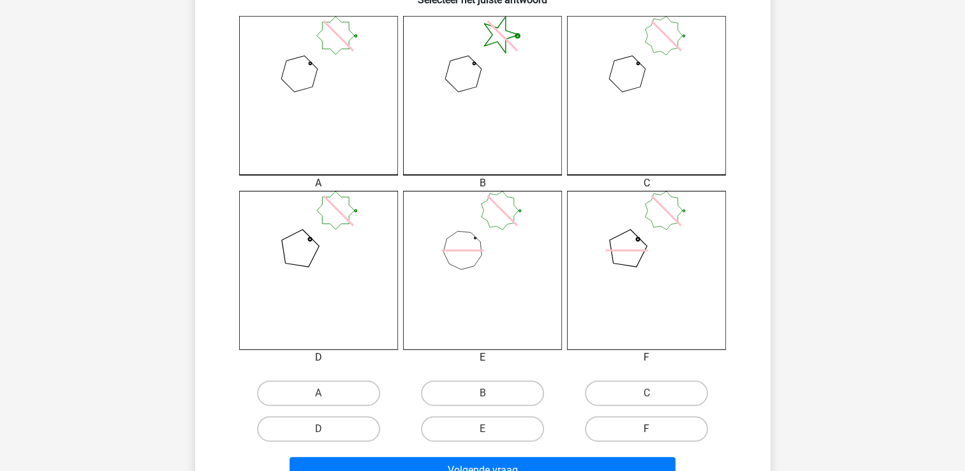
scroll to position [383, 0]
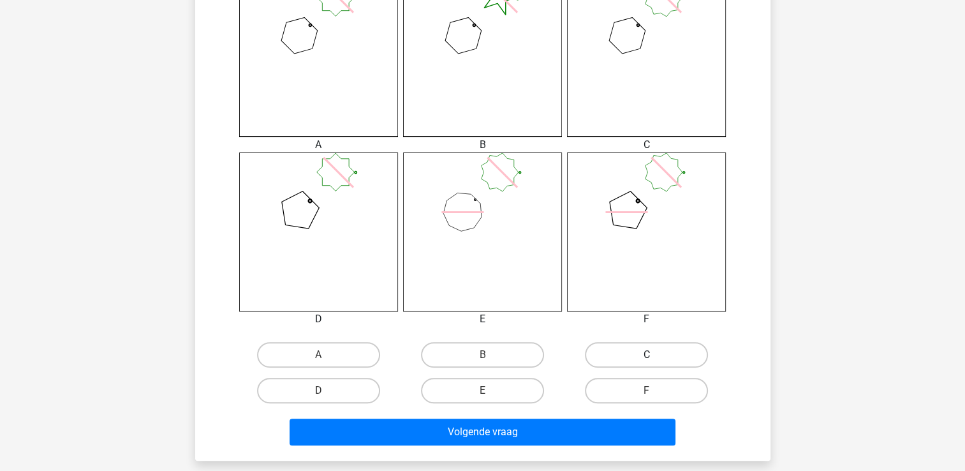
click at [608, 357] on label "C" at bounding box center [646, 355] width 123 height 26
click at [647, 357] on input "C" at bounding box center [651, 359] width 8 height 8
radio input "true"
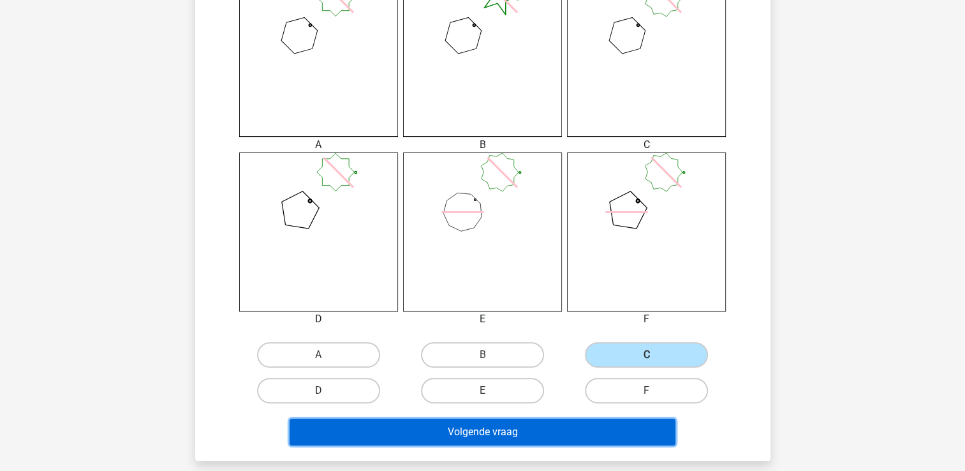
click at [561, 435] on button "Volgende vraag" at bounding box center [483, 432] width 386 height 27
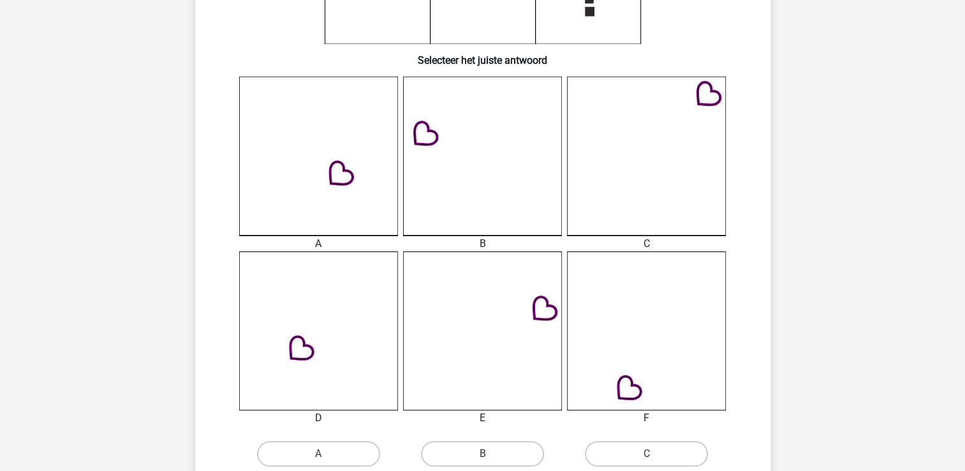
scroll to position [378, 0]
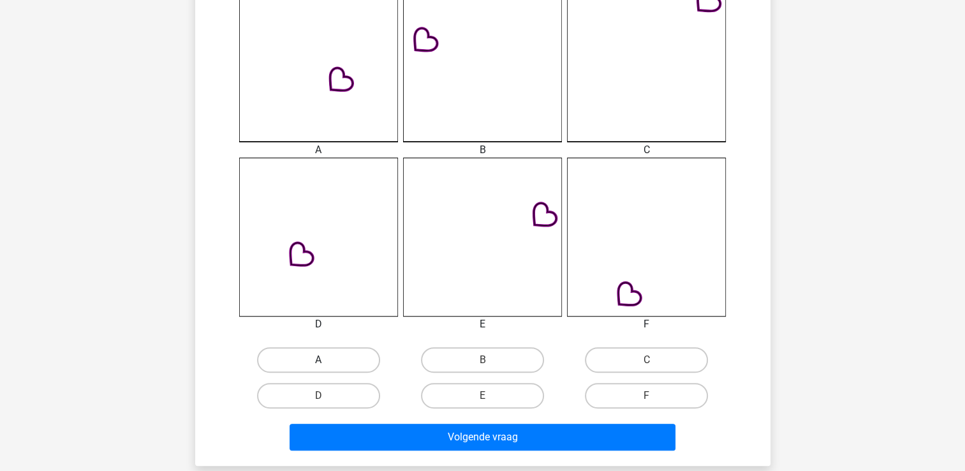
click at [322, 352] on label "A" at bounding box center [318, 360] width 123 height 26
click at [322, 360] on input "A" at bounding box center [322, 364] width 8 height 8
radio input "true"
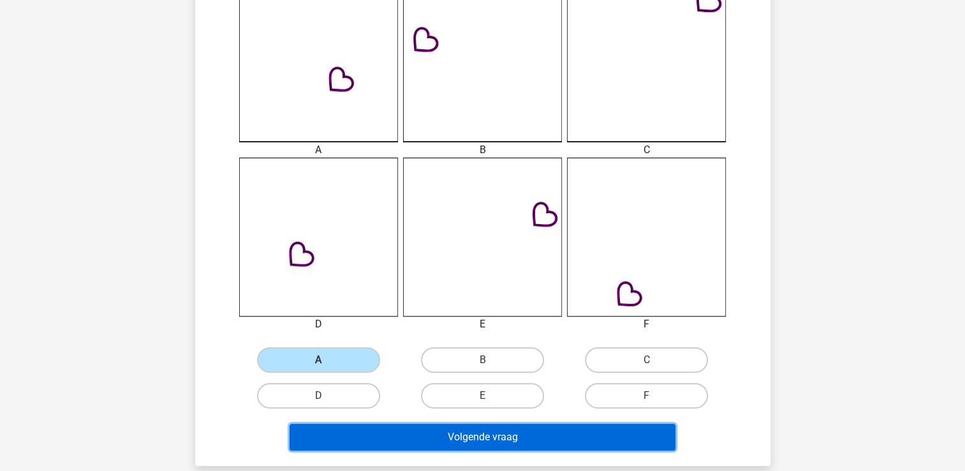
click at [339, 436] on button "Volgende vraag" at bounding box center [483, 437] width 386 height 27
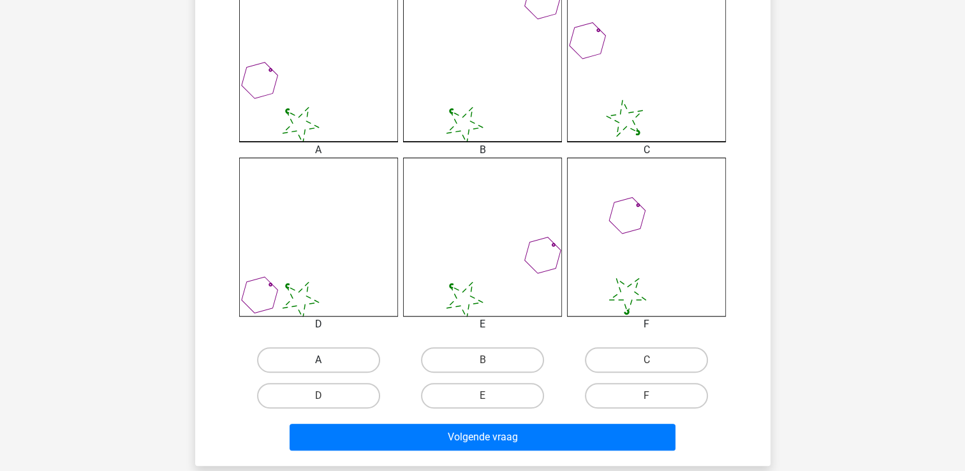
drag, startPoint x: 328, startPoint y: 338, endPoint x: 323, endPoint y: 356, distance: 19.2
click at [327, 338] on div "A B C D" at bounding box center [483, 198] width 535 height 431
click at [323, 356] on label "A" at bounding box center [318, 360] width 123 height 26
click at [323, 360] on input "A" at bounding box center [322, 364] width 8 height 8
radio input "true"
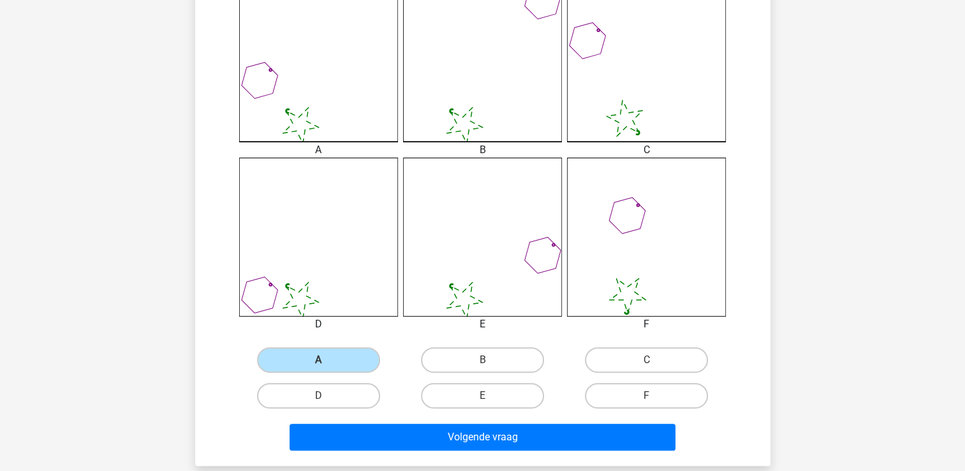
click at [337, 422] on div "Volgende vraag" at bounding box center [483, 434] width 535 height 42
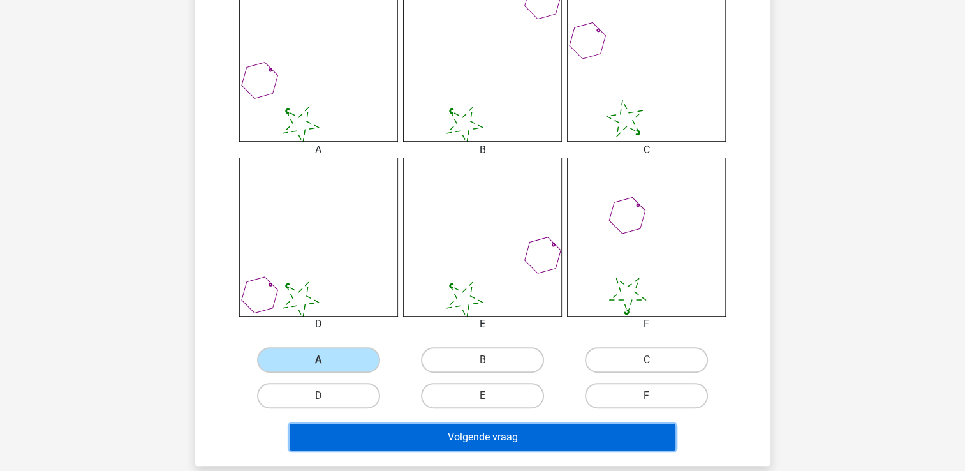
click at [339, 431] on button "Volgende vraag" at bounding box center [483, 437] width 386 height 27
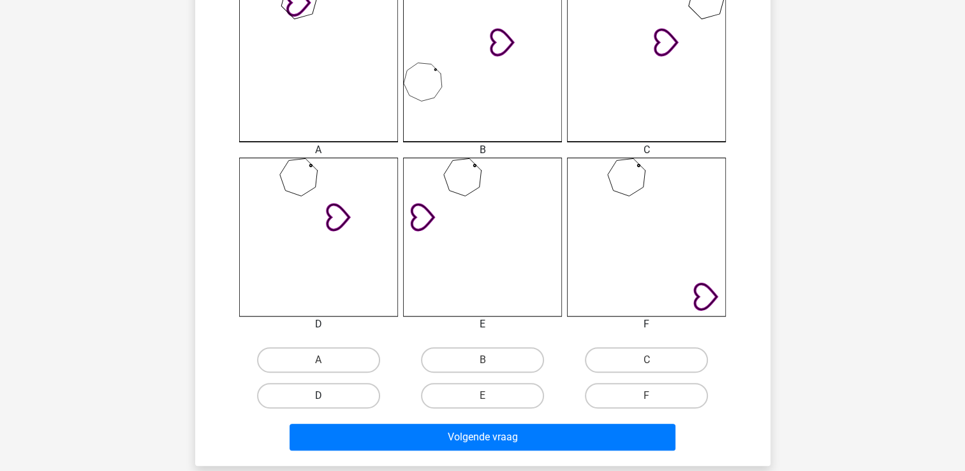
click at [355, 396] on label "D" at bounding box center [318, 396] width 123 height 26
click at [327, 396] on input "D" at bounding box center [322, 400] width 8 height 8
radio input "true"
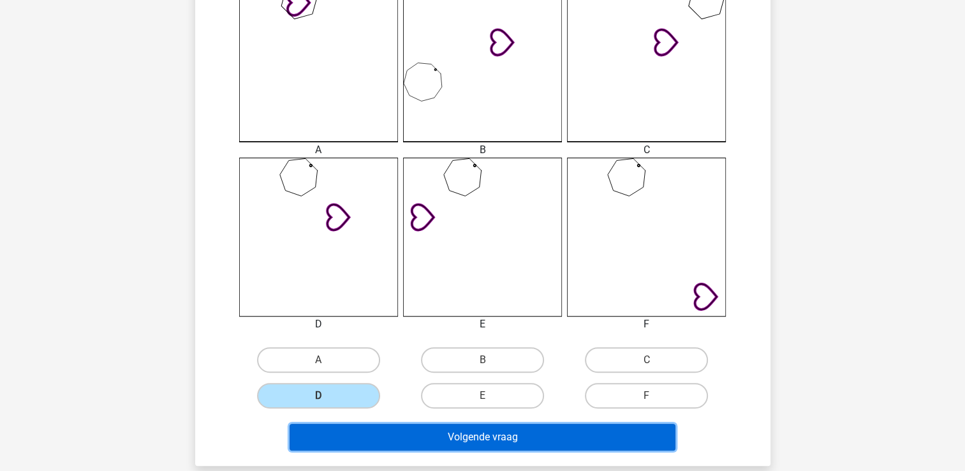
click at [376, 440] on button "Volgende vraag" at bounding box center [483, 437] width 386 height 27
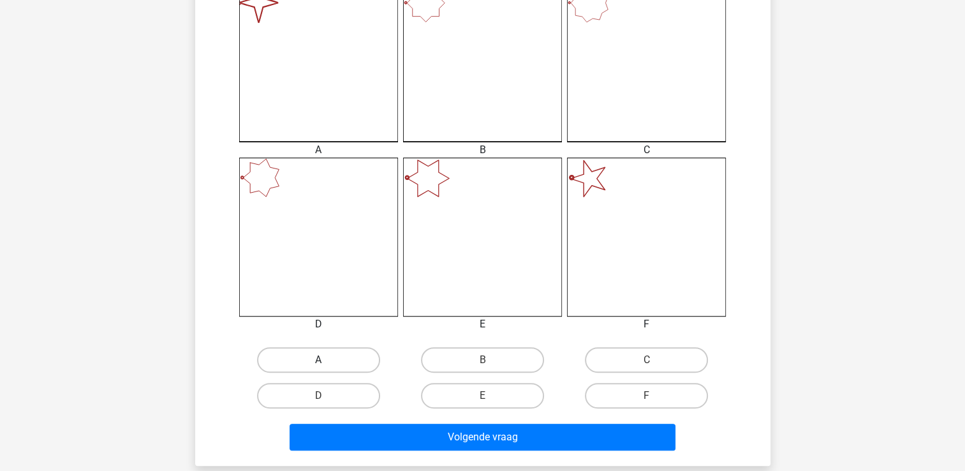
click at [335, 353] on label "A" at bounding box center [318, 360] width 123 height 26
click at [327, 360] on input "A" at bounding box center [322, 364] width 8 height 8
radio input "true"
click at [477, 453] on div "Volgende vraag" at bounding box center [483, 440] width 493 height 32
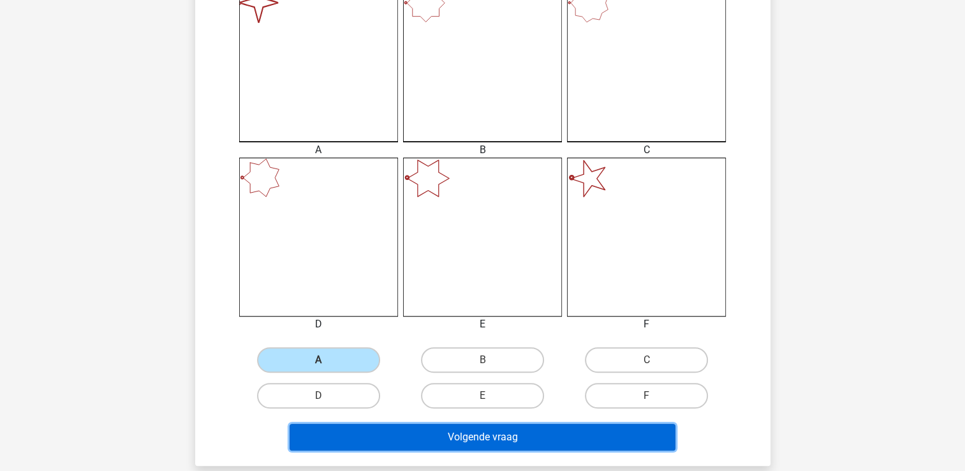
click at [481, 424] on button "Volgende vraag" at bounding box center [483, 437] width 386 height 27
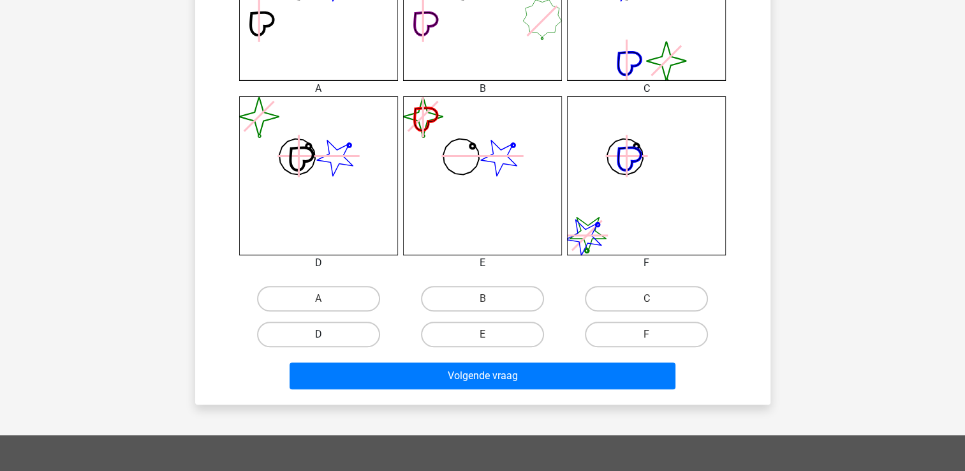
scroll to position [447, 0]
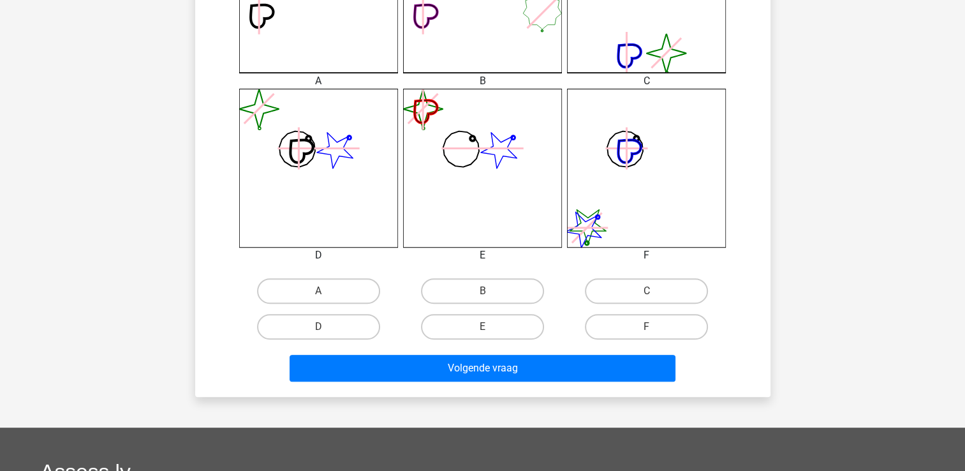
click at [316, 341] on div "D" at bounding box center [319, 327] width 164 height 36
click at [317, 327] on label "D" at bounding box center [318, 327] width 123 height 26
click at [318, 327] on input "D" at bounding box center [322, 331] width 8 height 8
radio input "true"
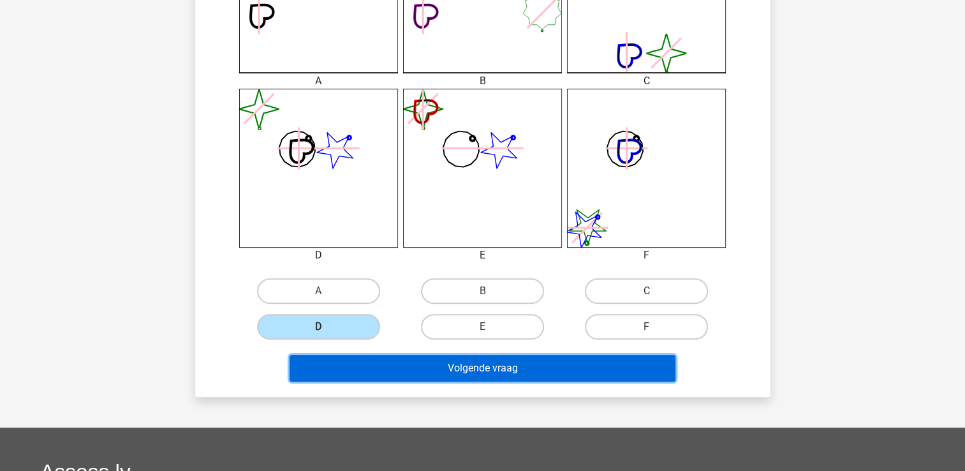
click at [305, 373] on button "Volgende vraag" at bounding box center [483, 368] width 386 height 27
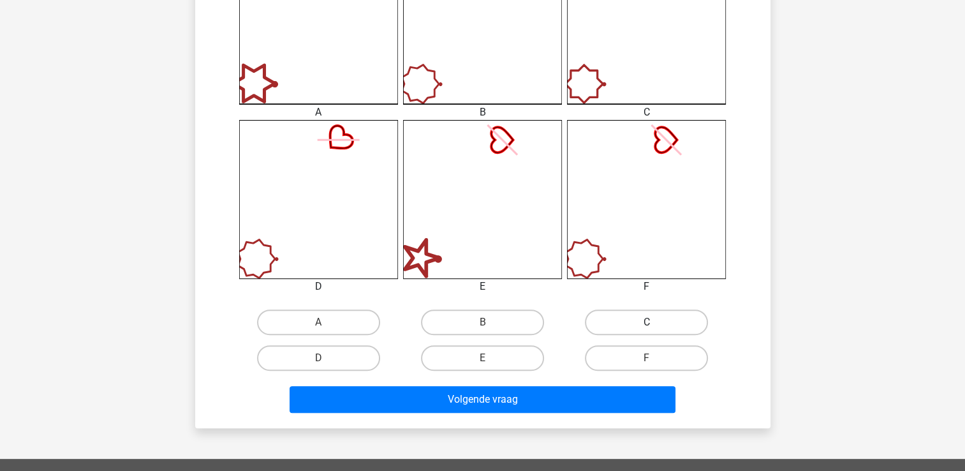
scroll to position [442, 0]
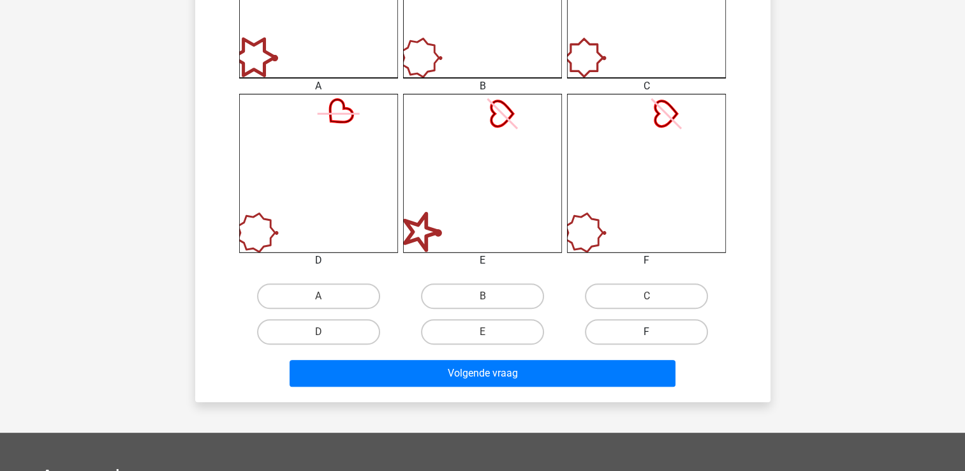
click at [679, 336] on label "F" at bounding box center [646, 332] width 123 height 26
click at [655, 336] on input "F" at bounding box center [651, 336] width 8 height 8
radio input "true"
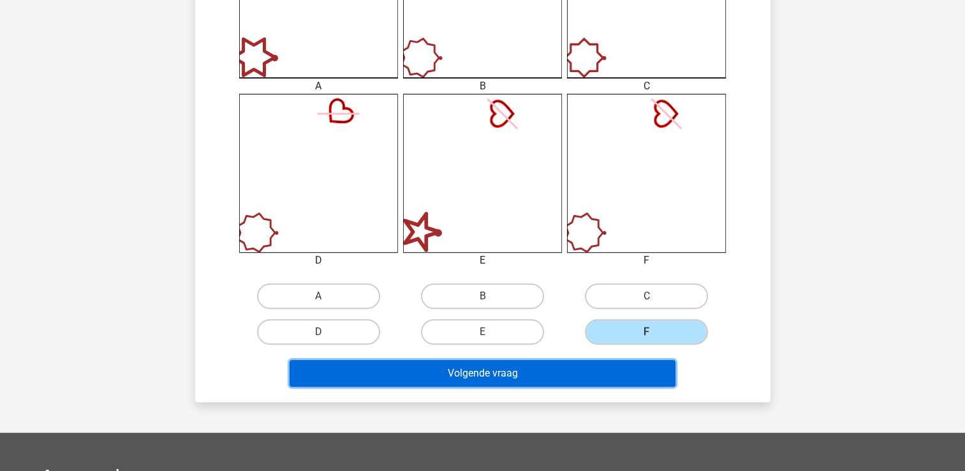
click at [592, 373] on button "Volgende vraag" at bounding box center [483, 373] width 386 height 27
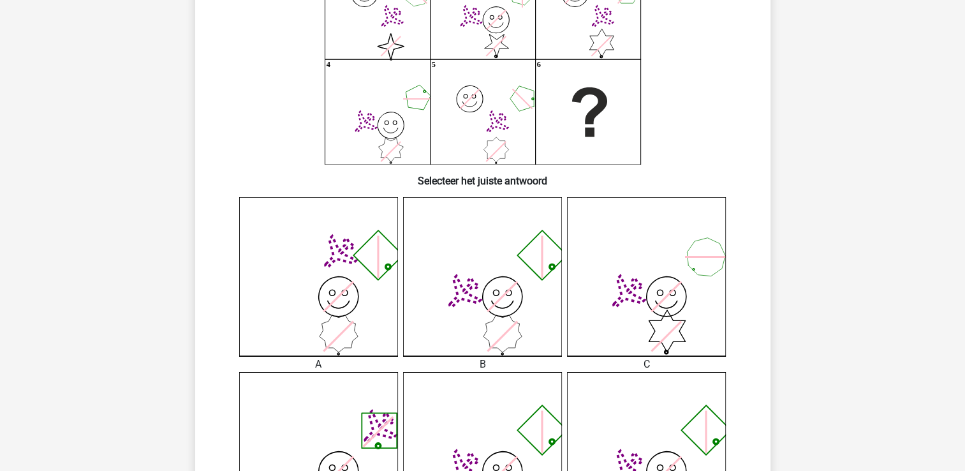
scroll to position [186, 0]
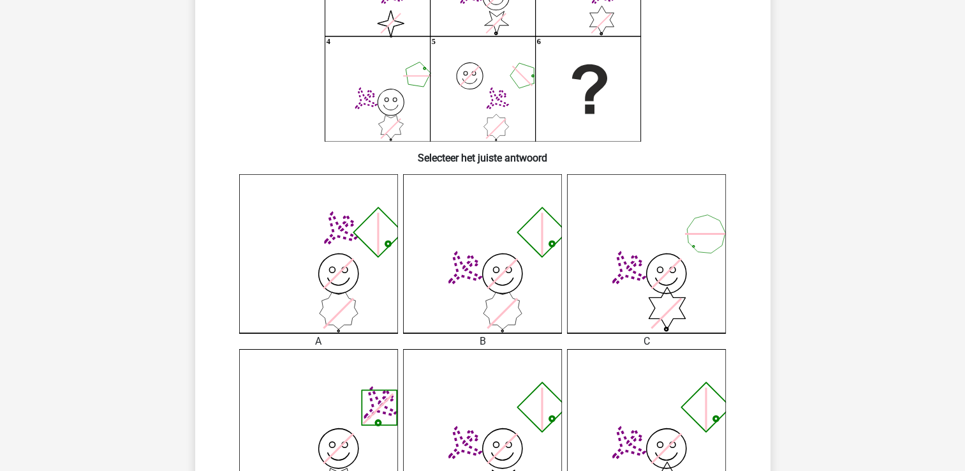
click at [353, 376] on icon "image/svg+xml" at bounding box center [318, 428] width 159 height 159
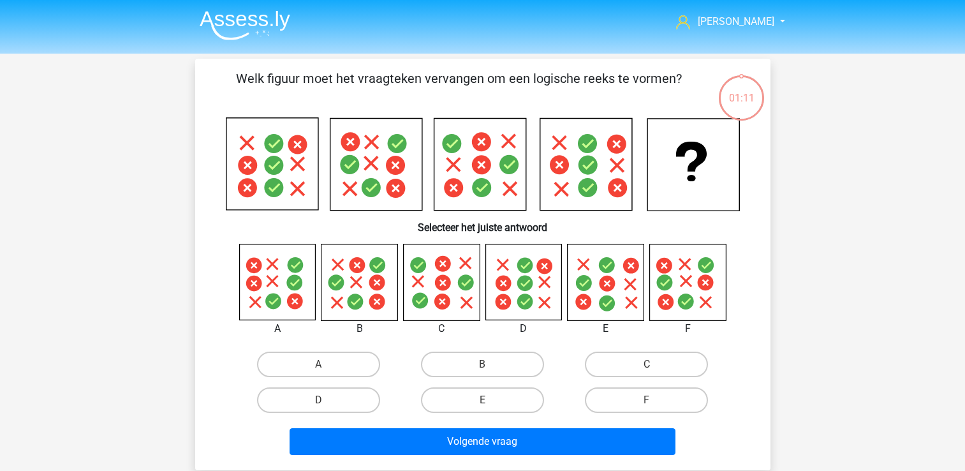
scroll to position [186, 0]
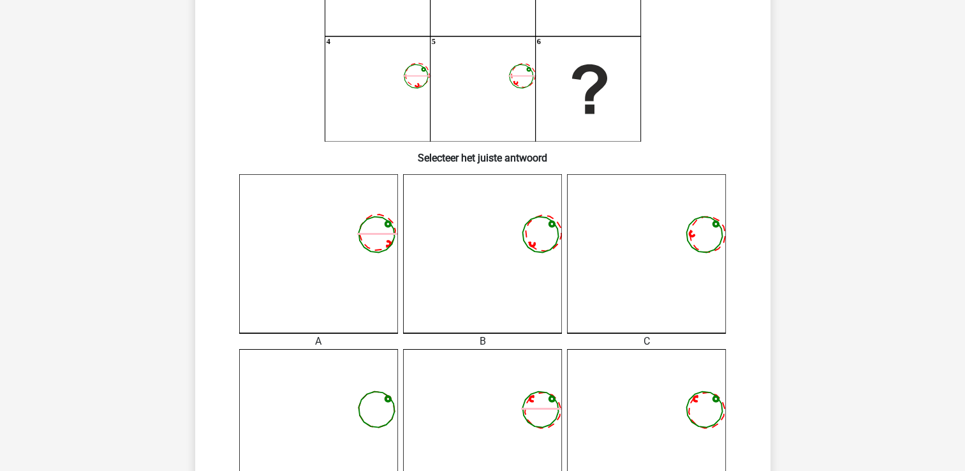
scroll to position [186, 0]
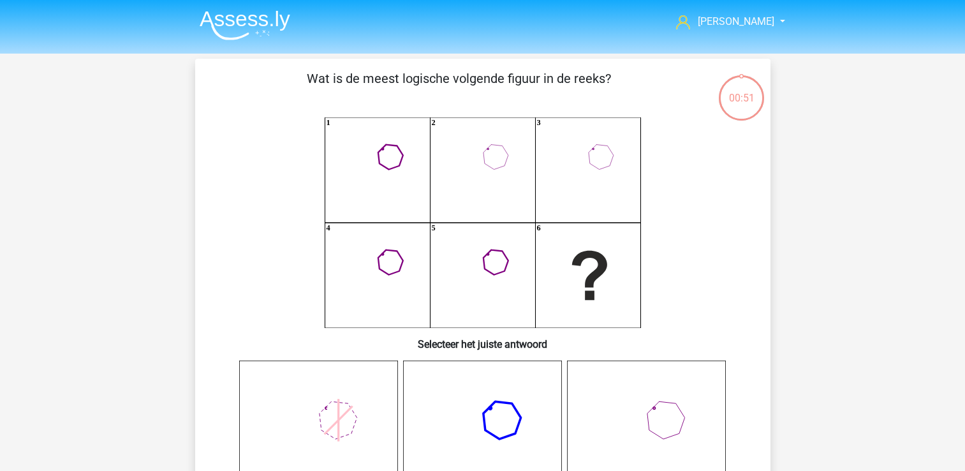
scroll to position [186, 0]
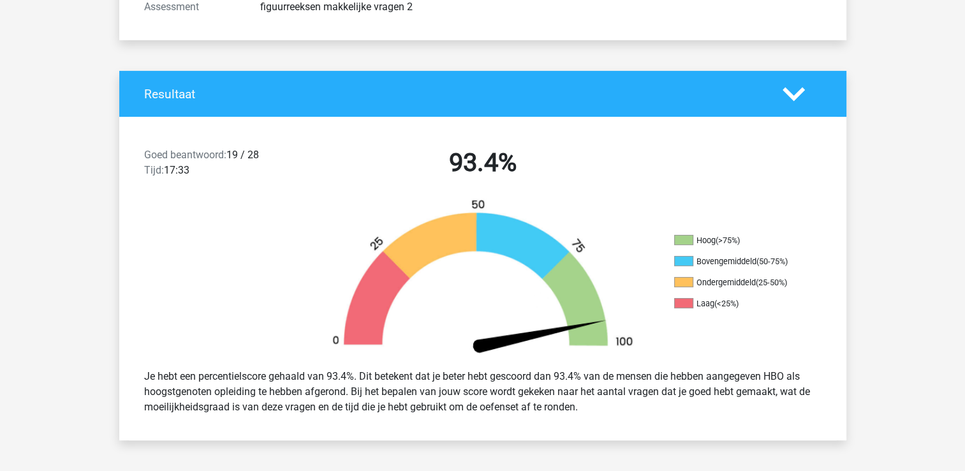
scroll to position [383, 0]
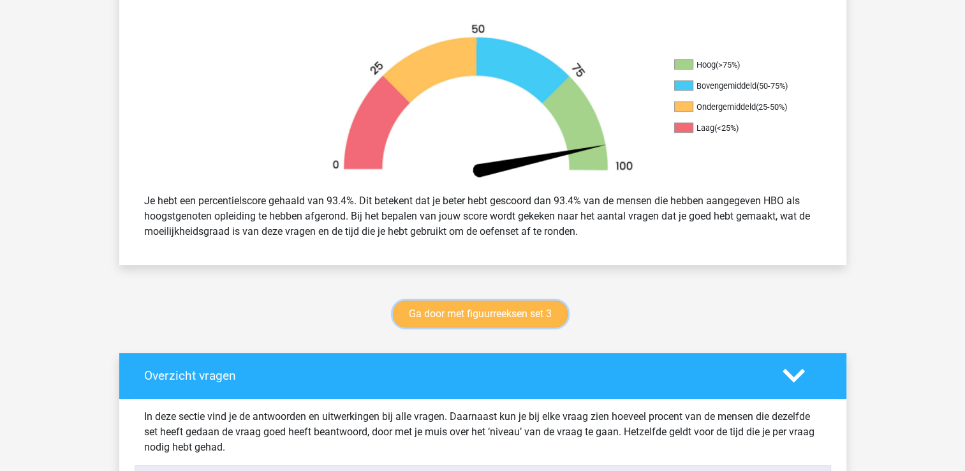
click at [444, 306] on link "Ga door met figuurreeksen set 3" at bounding box center [480, 314] width 175 height 27
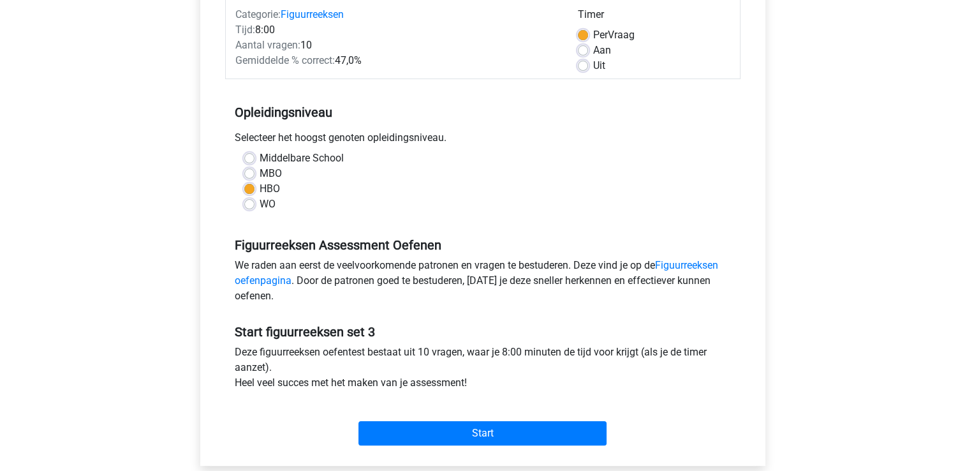
scroll to position [191, 0]
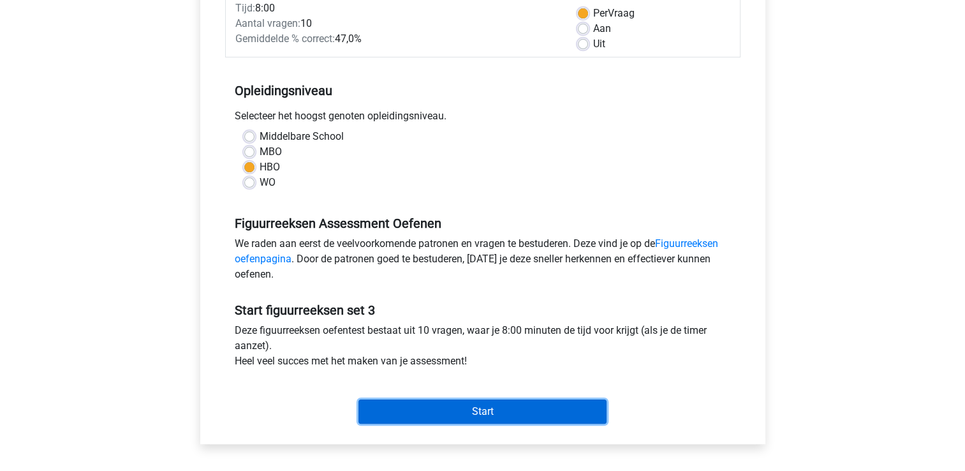
click at [424, 415] on input "Start" at bounding box center [483, 411] width 248 height 24
